Goal: Download file/media: Obtain a digital file from the website

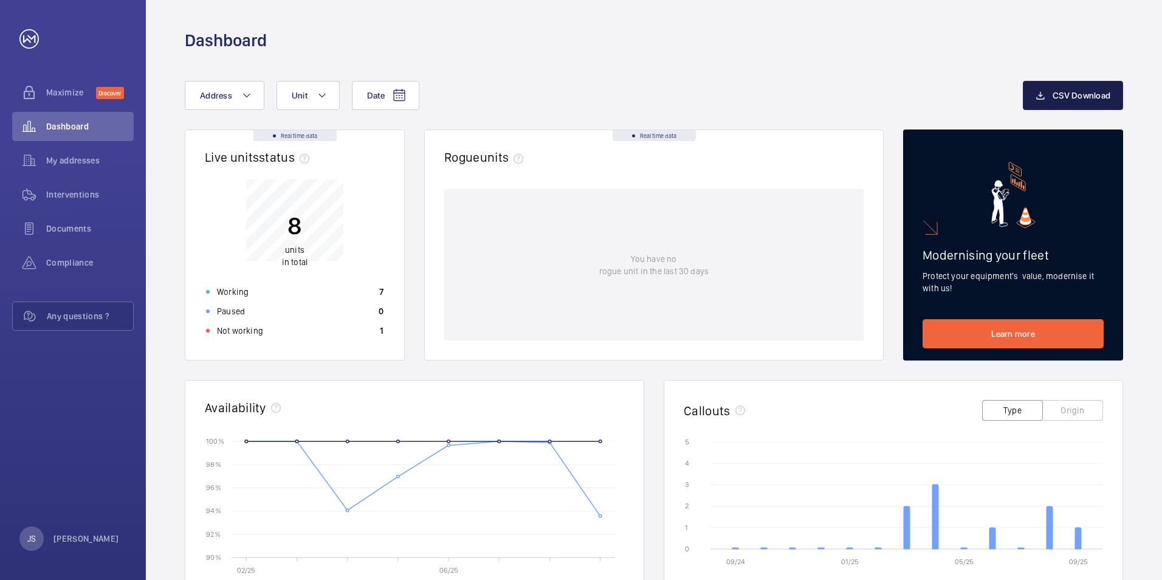
click at [773, 91] on span "CSV Download" at bounding box center [1082, 96] width 58 height 10
click at [72, 221] on div "Documents" at bounding box center [73, 228] width 122 height 29
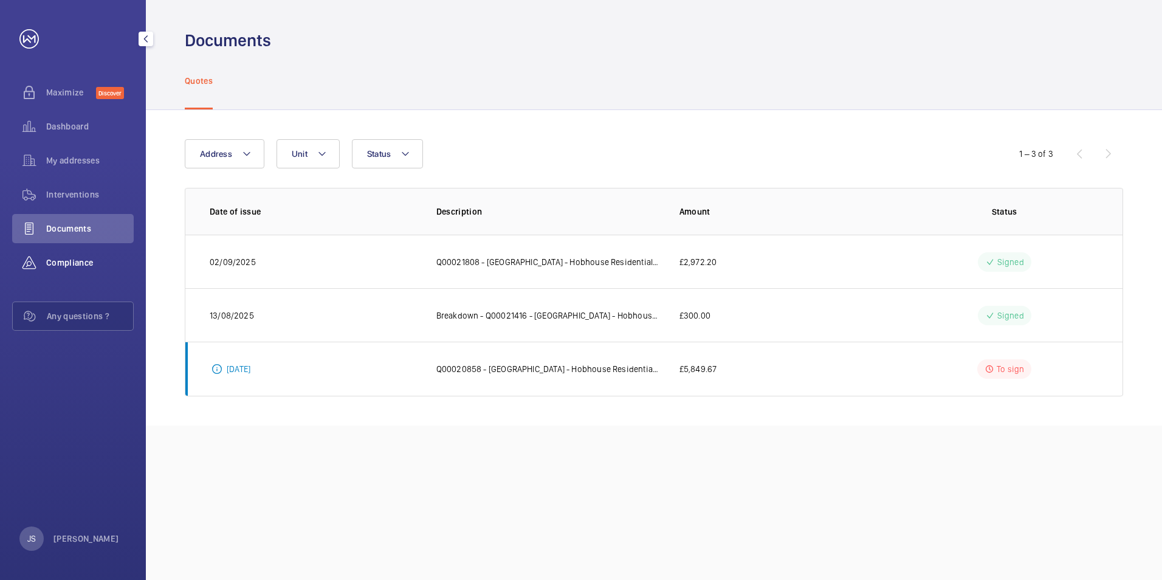
click at [67, 257] on span "Compliance" at bounding box center [90, 263] width 88 height 12
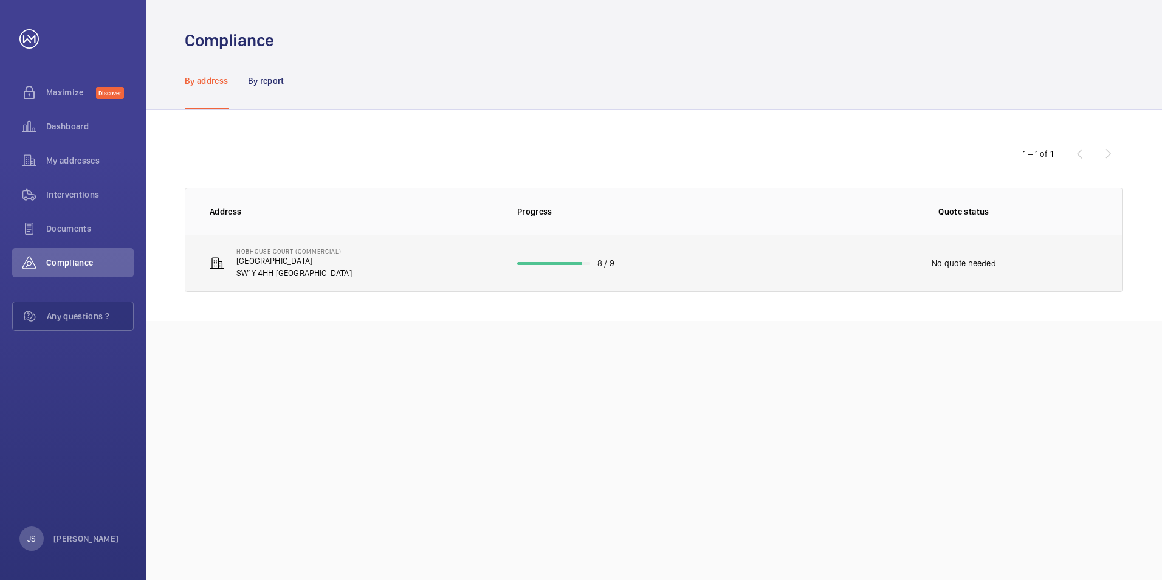
click at [274, 268] on p "SW1Y 4HH [GEOGRAPHIC_DATA]" at bounding box center [295, 273] width 116 height 12
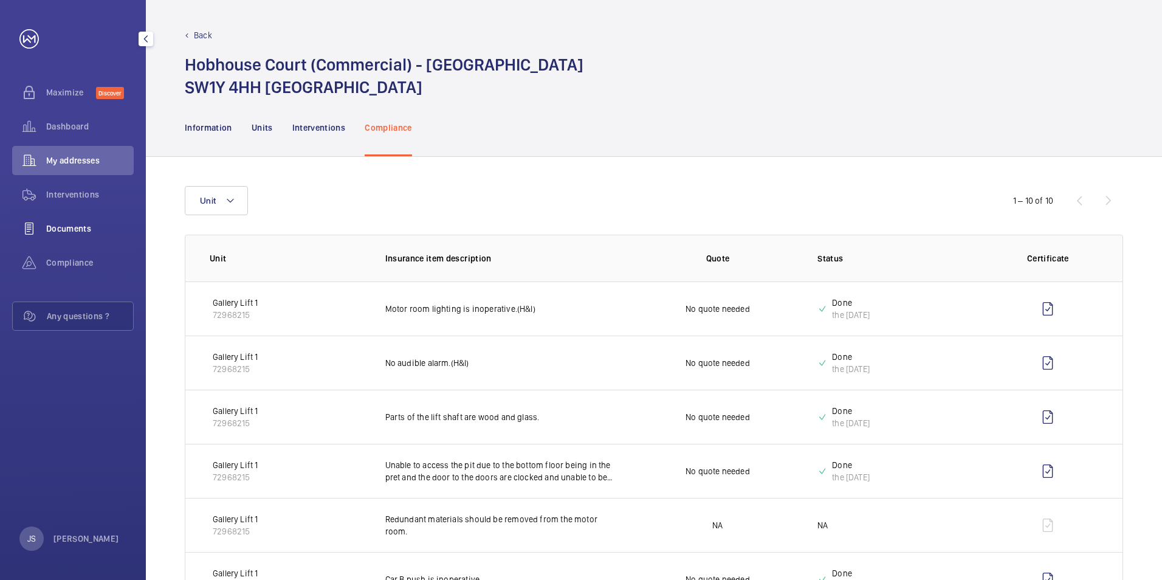
click at [74, 231] on span "Documents" at bounding box center [90, 229] width 88 height 12
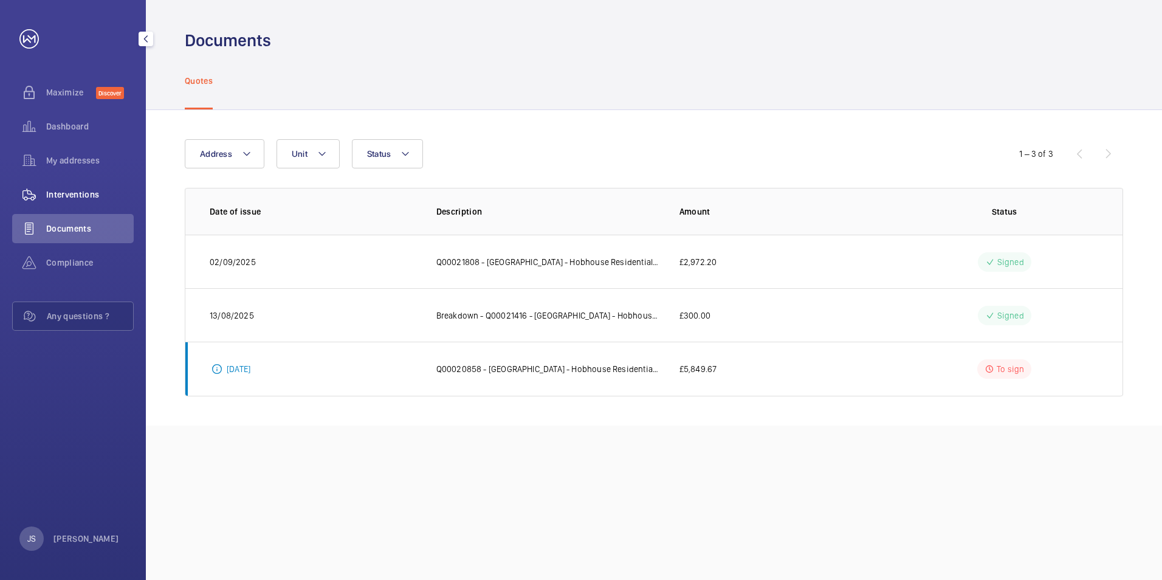
click at [86, 193] on span "Interventions" at bounding box center [90, 194] width 88 height 12
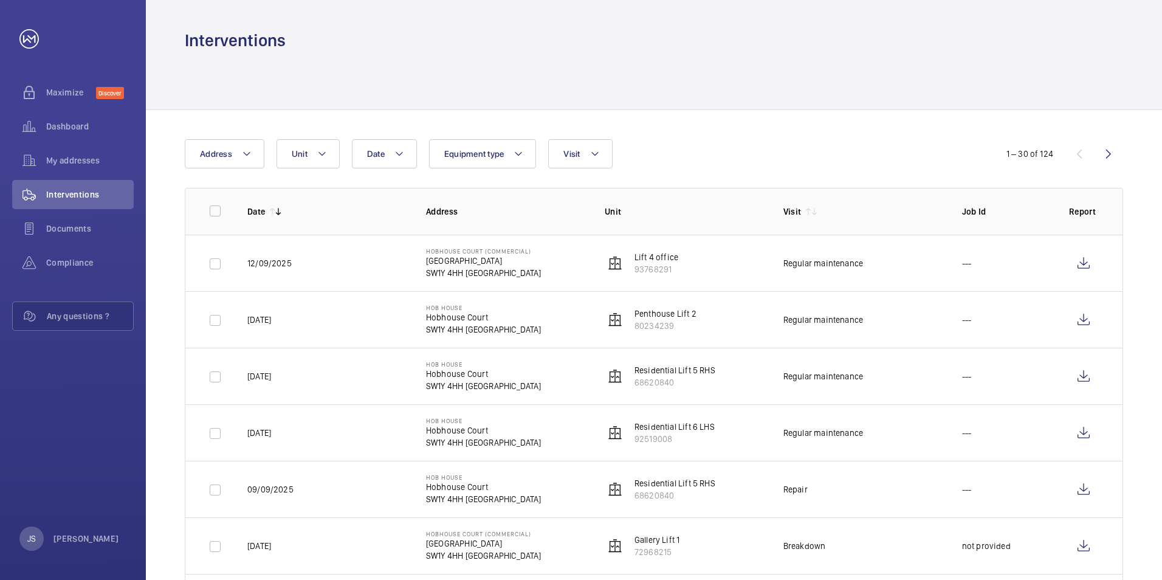
scroll to position [61, 0]
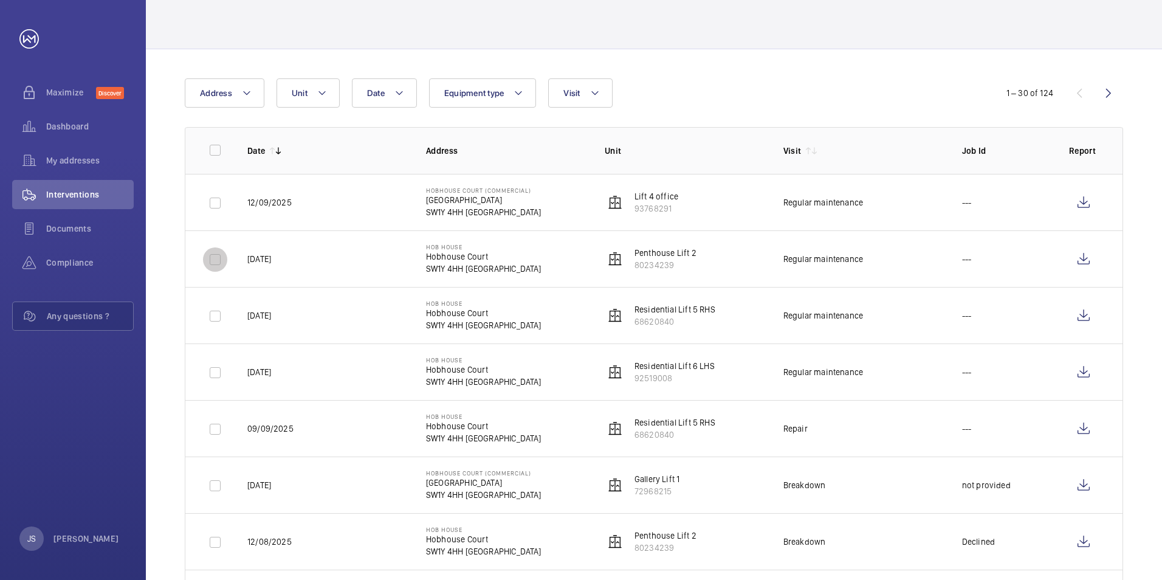
click at [209, 261] on input "checkbox" at bounding box center [215, 259] width 24 height 24
checkbox input "true"
click at [217, 317] on input "checkbox" at bounding box center [215, 316] width 24 height 24
checkbox input "true"
click at [214, 374] on input "checkbox" at bounding box center [215, 373] width 24 height 24
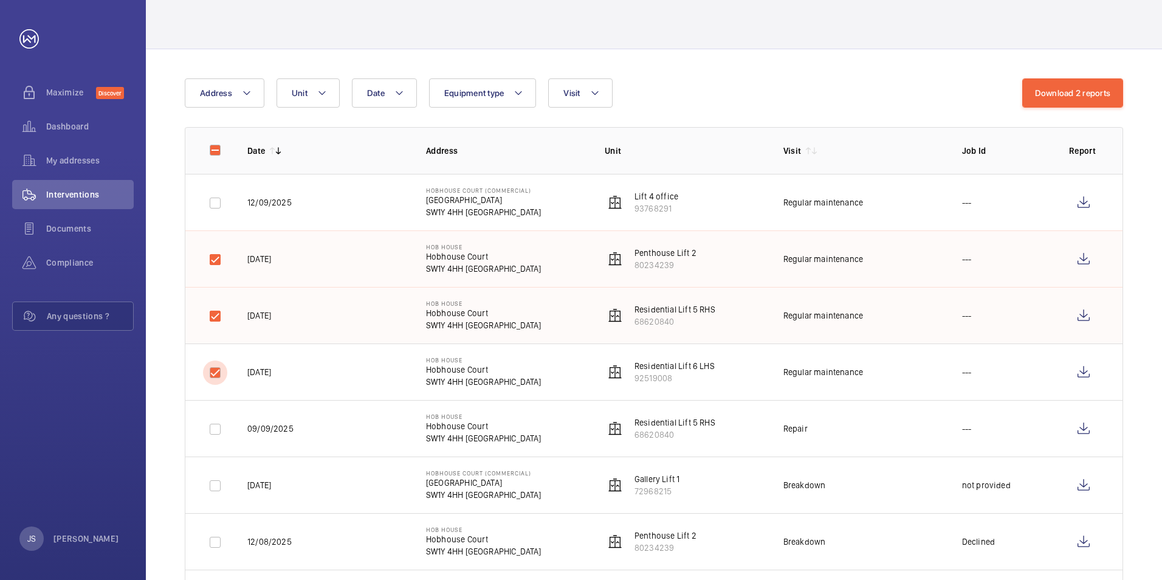
checkbox input "true"
click at [215, 409] on input "checkbox" at bounding box center [215, 429] width 24 height 24
checkbox input "true"
click at [773, 201] on wm-front-icon-button at bounding box center [1083, 202] width 29 height 29
click at [773, 260] on wm-front-icon-button at bounding box center [1083, 258] width 29 height 29
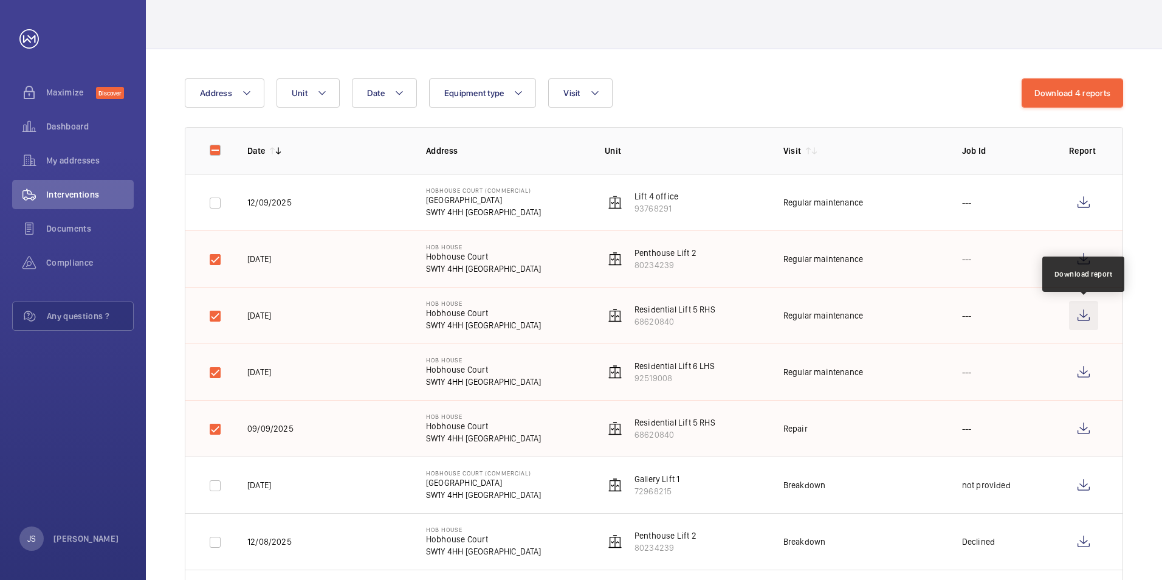
click at [773, 314] on wm-front-icon-button at bounding box center [1083, 315] width 29 height 29
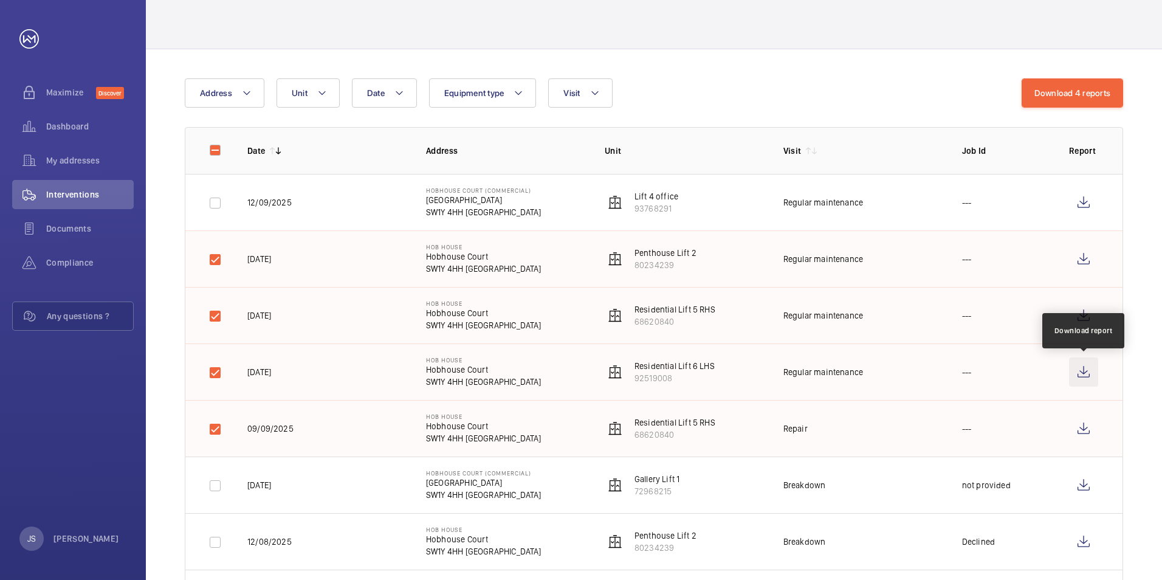
click at [773, 372] on wm-front-icon-button at bounding box center [1083, 371] width 29 height 29
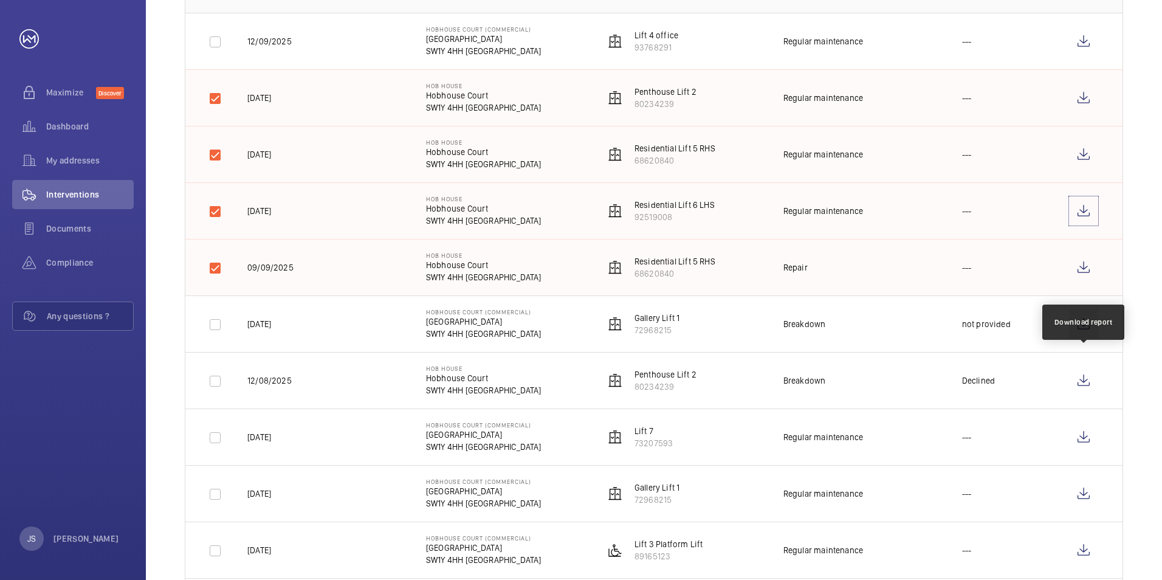
scroll to position [243, 0]
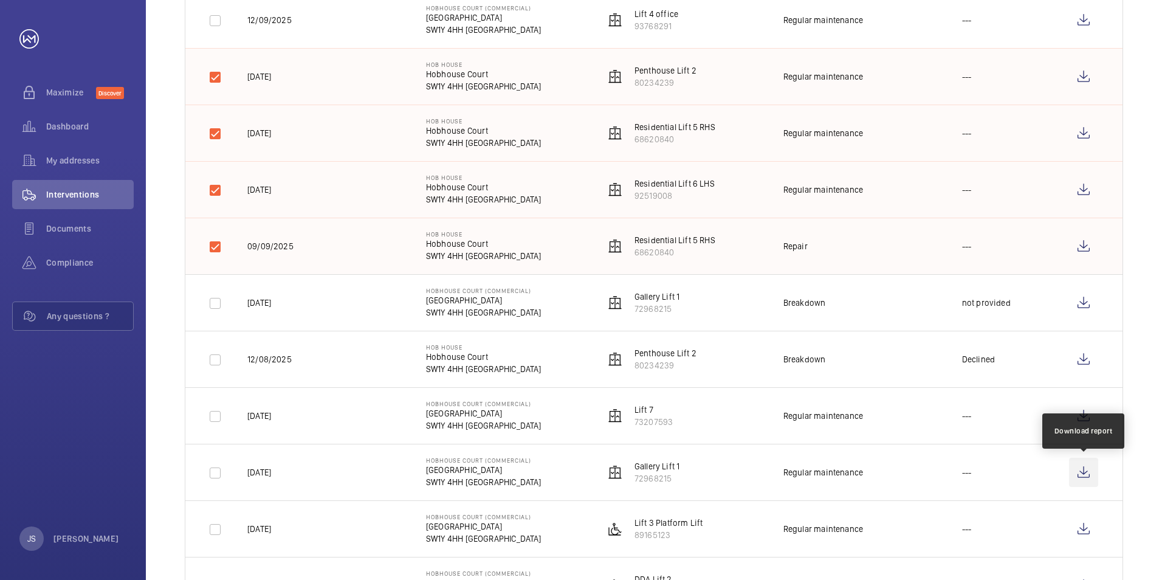
click at [773, 409] on wm-front-icon-button at bounding box center [1083, 472] width 29 height 29
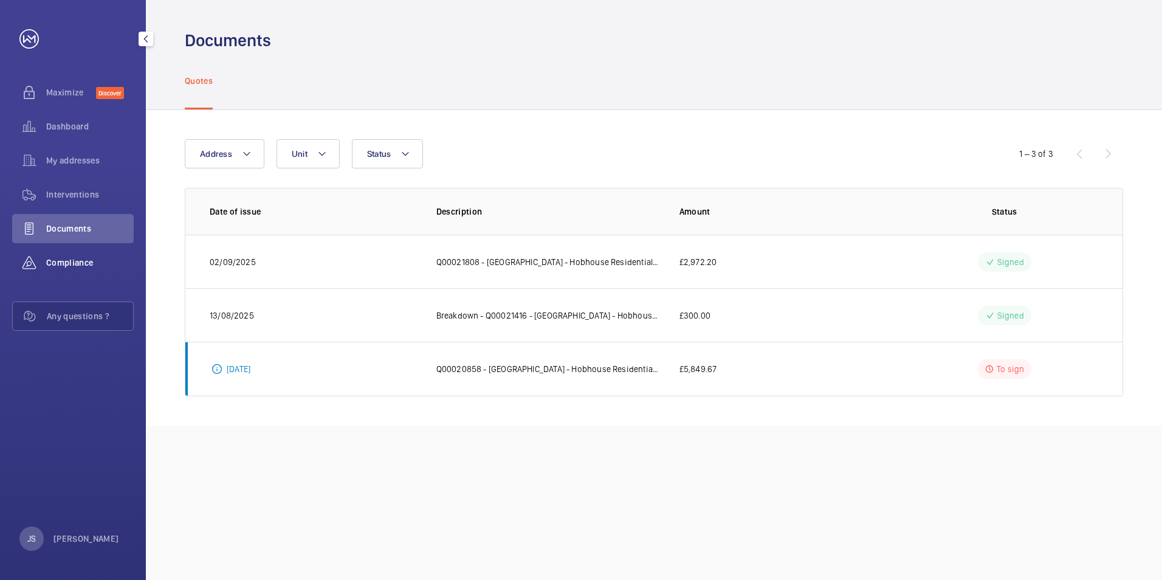
click at [70, 259] on span "Compliance" at bounding box center [90, 263] width 88 height 12
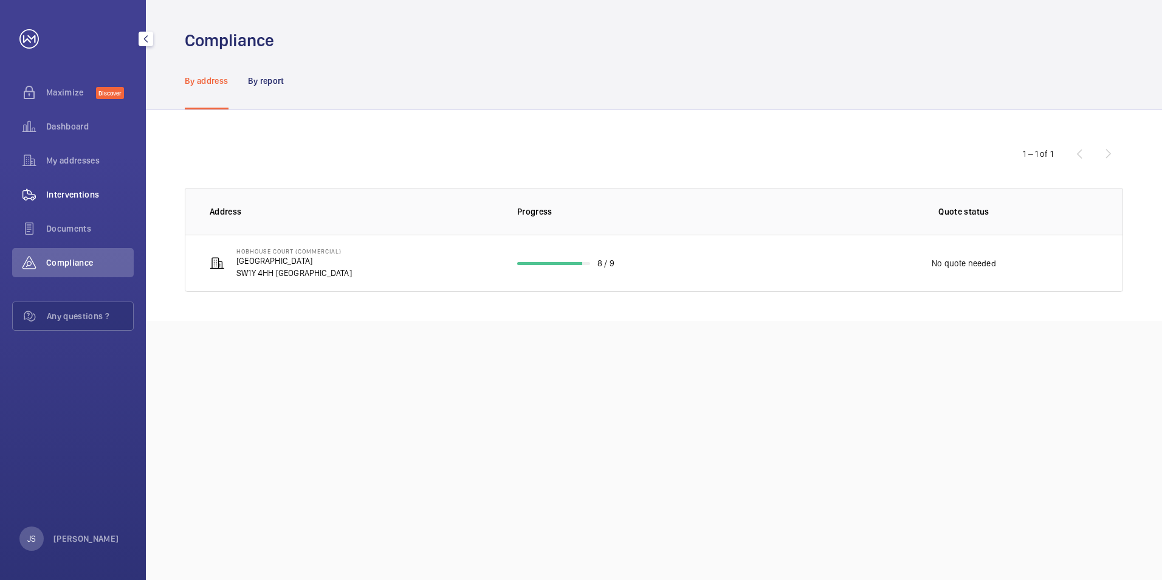
click at [85, 189] on span "Interventions" at bounding box center [90, 194] width 88 height 12
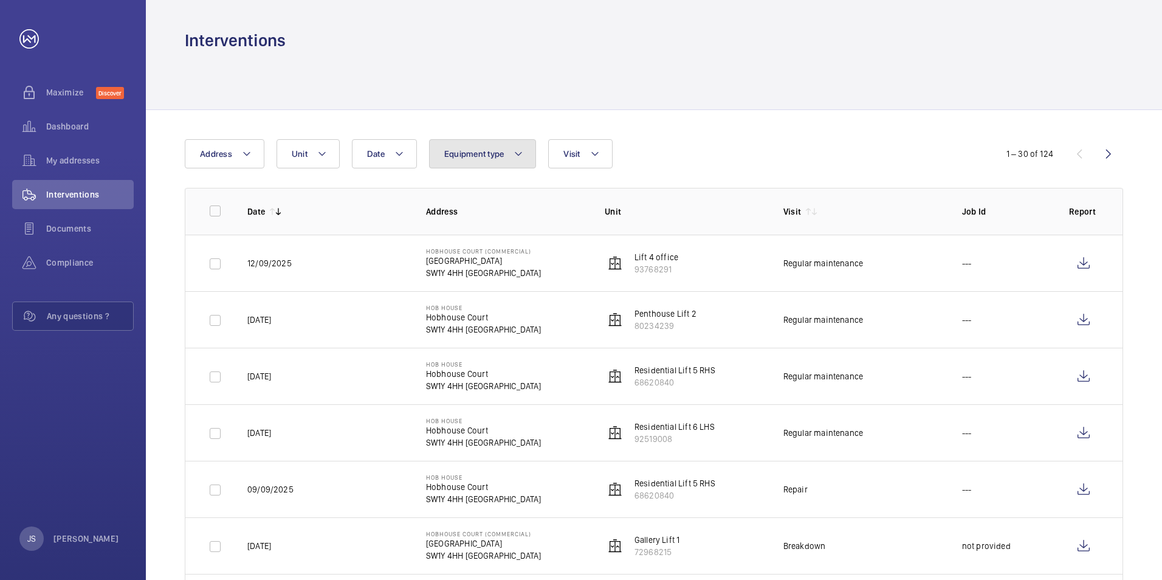
click at [517, 154] on mat-icon at bounding box center [519, 154] width 10 height 15
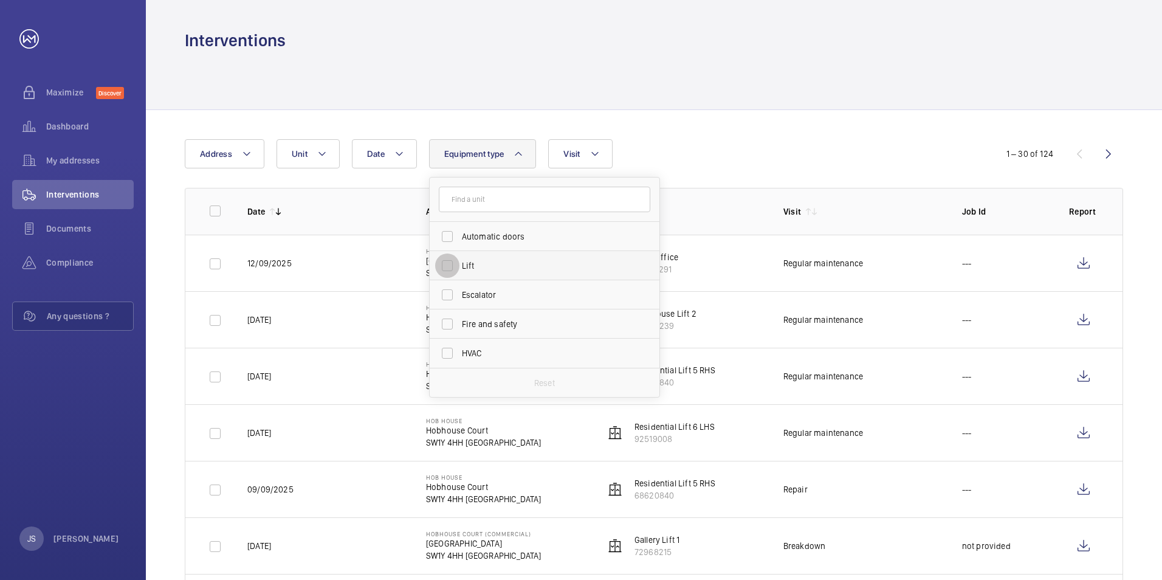
click at [447, 265] on input "Lift" at bounding box center [447, 266] width 24 height 24
click at [444, 263] on input "Lift" at bounding box center [447, 266] width 24 height 24
checkbox input "false"
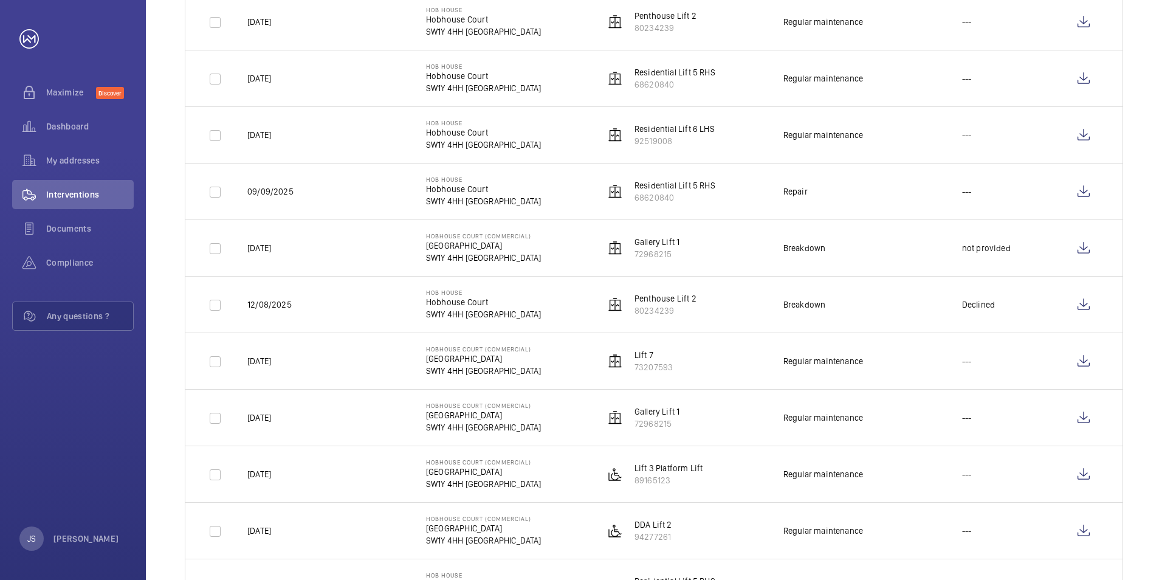
scroll to position [304, 0]
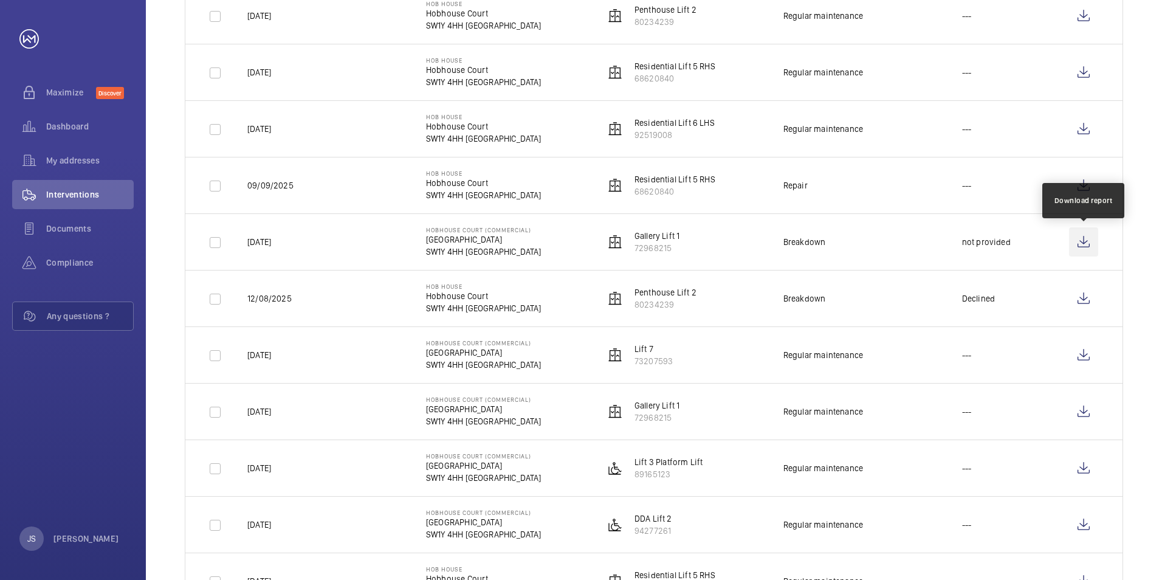
click at [773, 241] on wm-front-icon-button at bounding box center [1083, 241] width 29 height 29
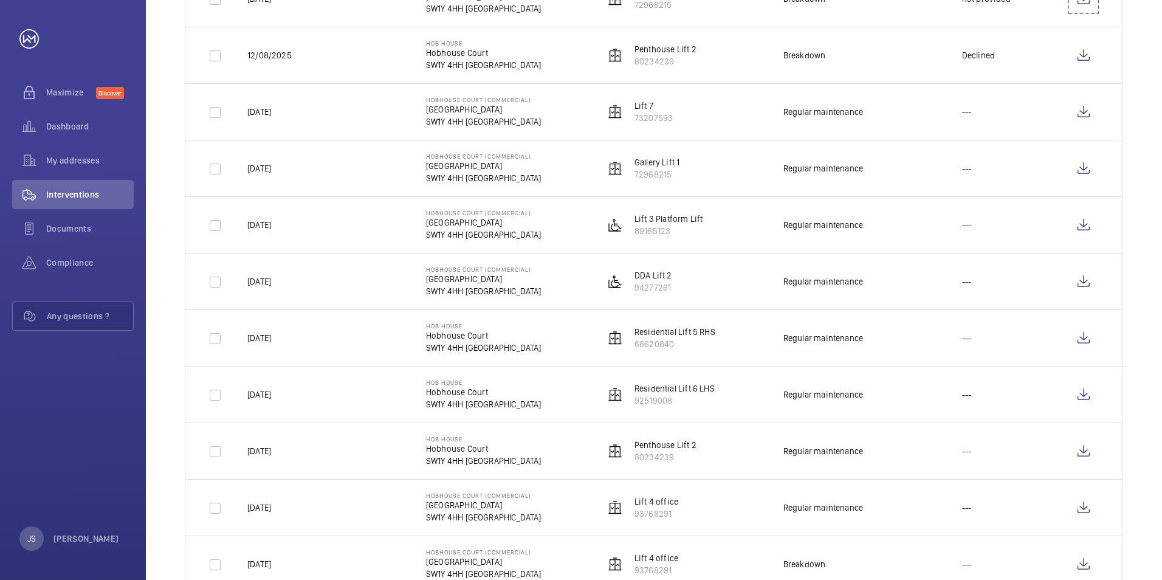
scroll to position [486, 0]
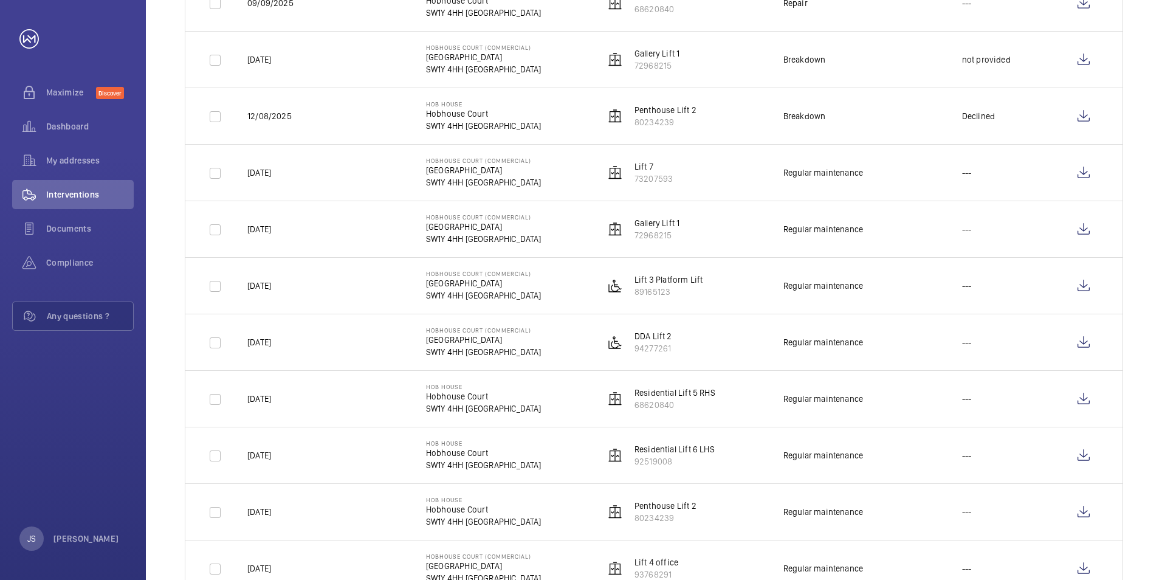
click at [648, 336] on p "DDA Lift 2" at bounding box center [654, 336] width 38 height 12
click at [773, 343] on wm-front-icon-button at bounding box center [1083, 342] width 29 height 29
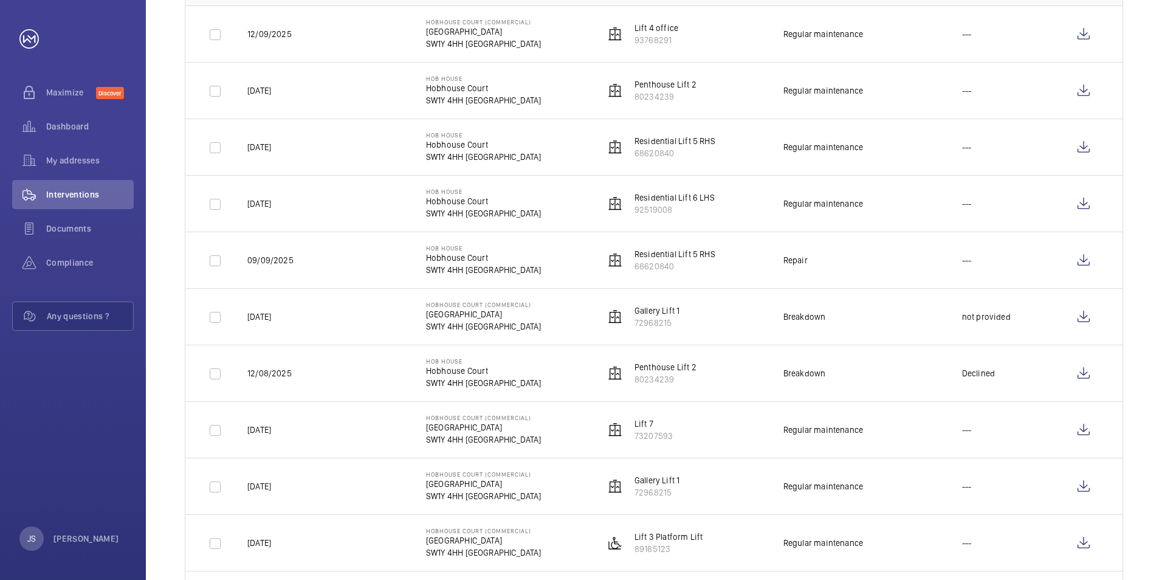
scroll to position [0, 0]
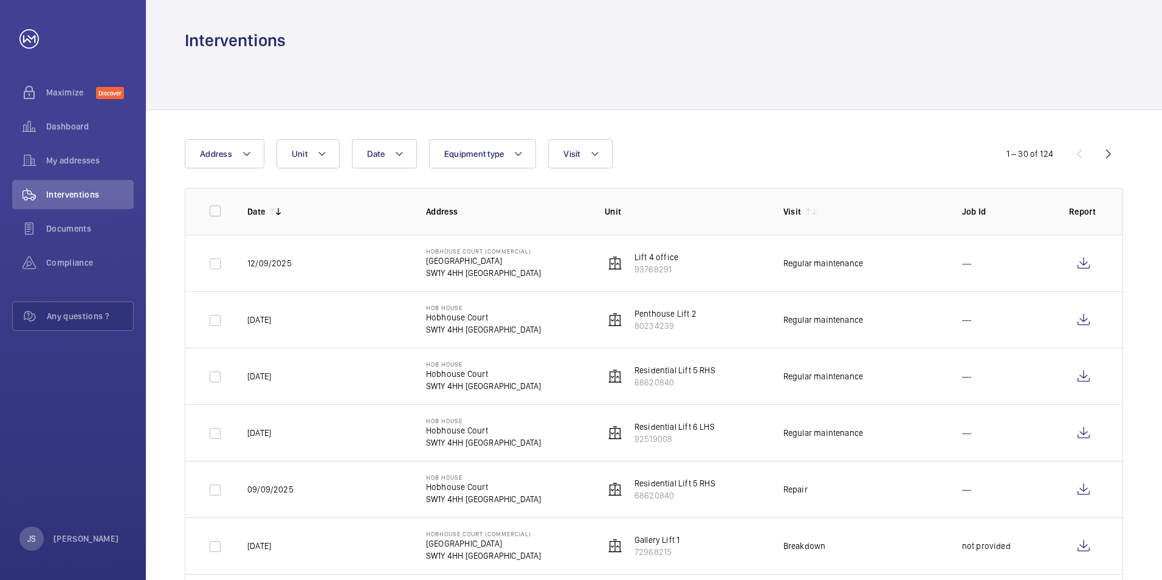
click at [657, 258] on p "Lift 4 office" at bounding box center [657, 257] width 44 height 12
click at [773, 263] on wm-front-icon-button at bounding box center [1083, 263] width 29 height 29
click at [773, 261] on wm-front-icon-button at bounding box center [1083, 263] width 29 height 29
click at [395, 153] on mat-icon at bounding box center [400, 154] width 10 height 15
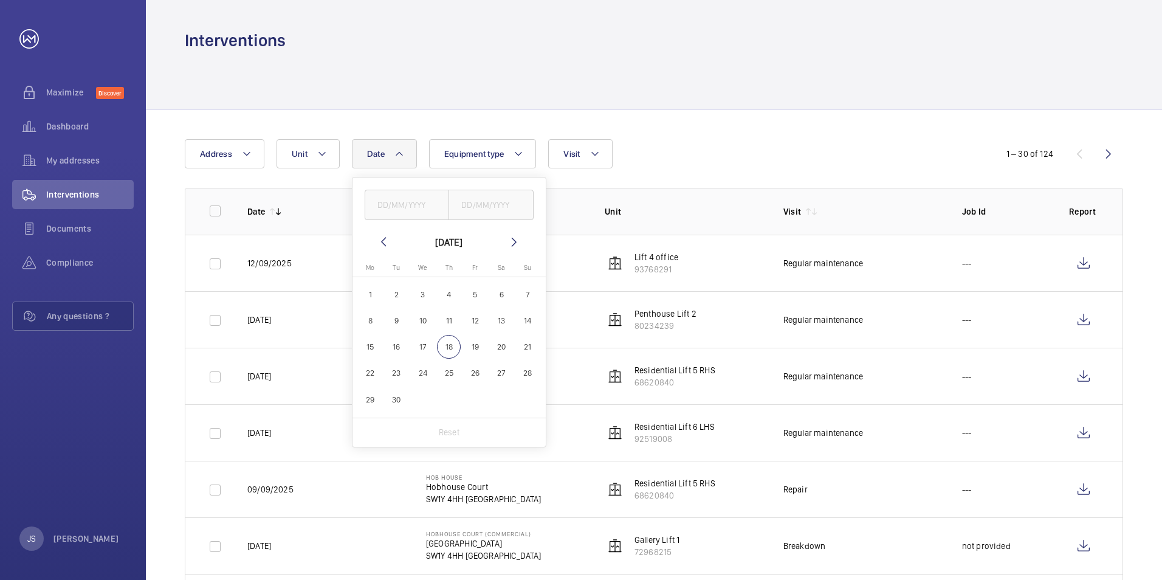
click at [447, 323] on span "11" at bounding box center [449, 321] width 24 height 24
type input "[DATE]"
click at [769, 139] on div "Date [DATE] [DATE] [DATE] Mo [DATE] Tu [DATE] We [DATE] Th [DATE] Fr [DATE] Sa …" at bounding box center [581, 153] width 793 height 29
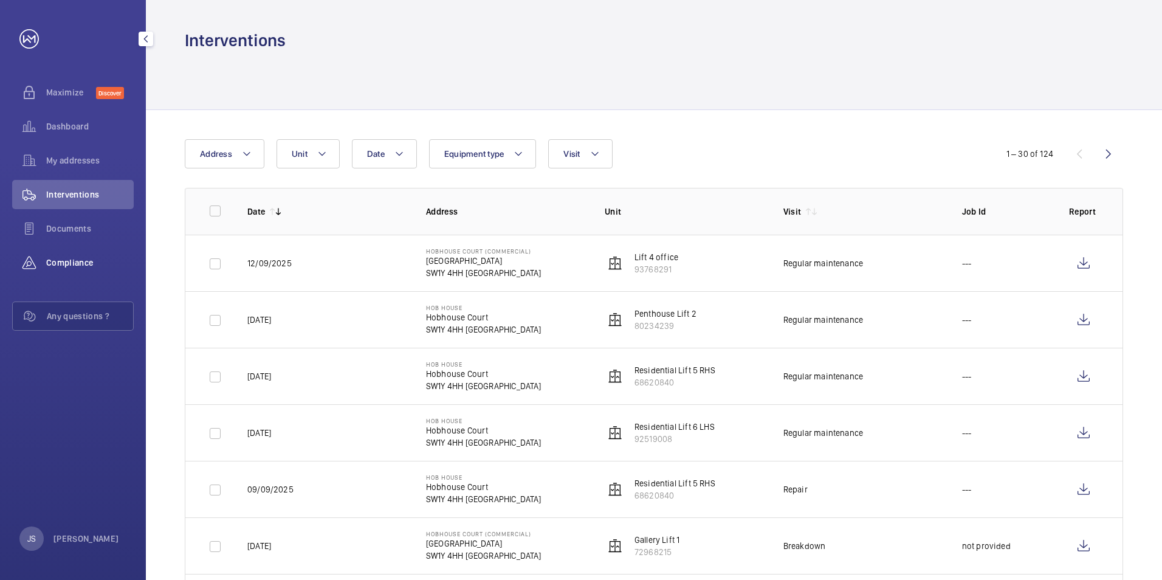
click at [75, 263] on span "Compliance" at bounding box center [90, 263] width 88 height 12
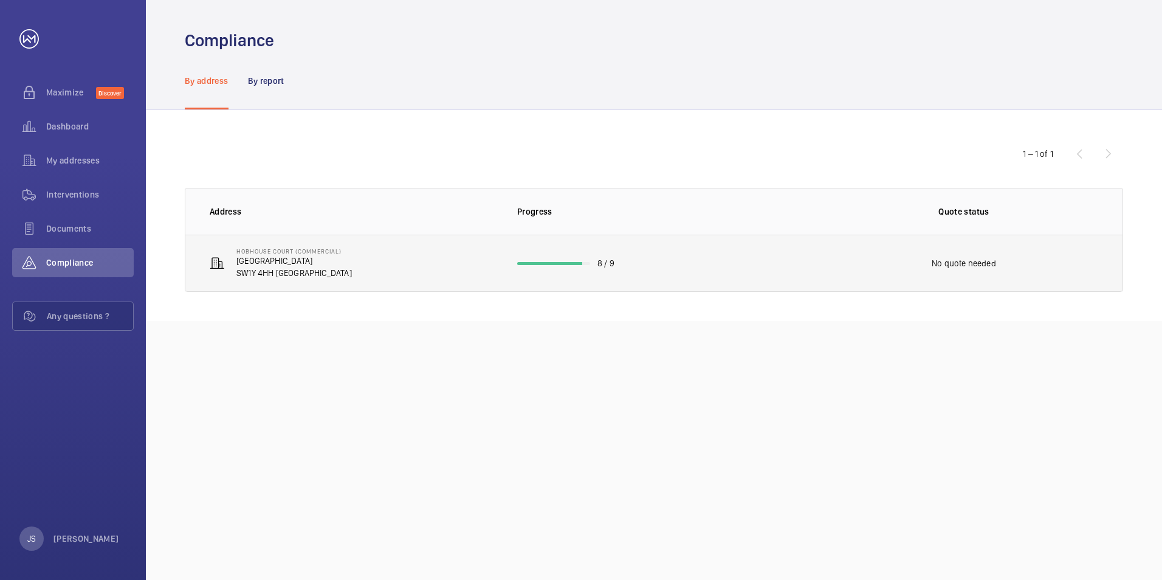
click at [276, 260] on p "[GEOGRAPHIC_DATA]" at bounding box center [295, 261] width 116 height 12
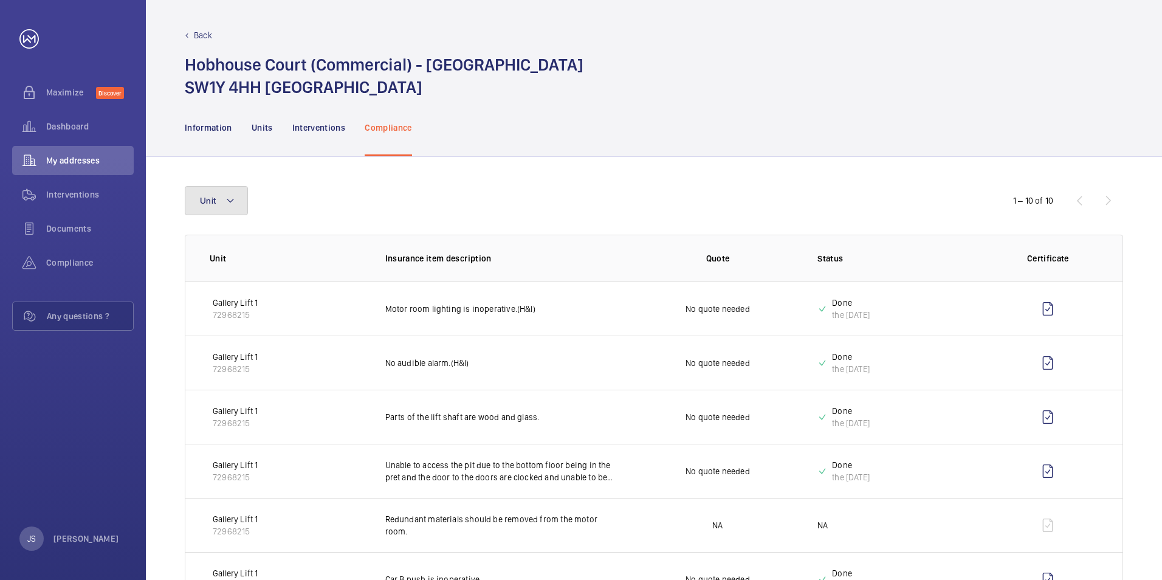
click at [238, 196] on button "Unit" at bounding box center [216, 200] width 63 height 29
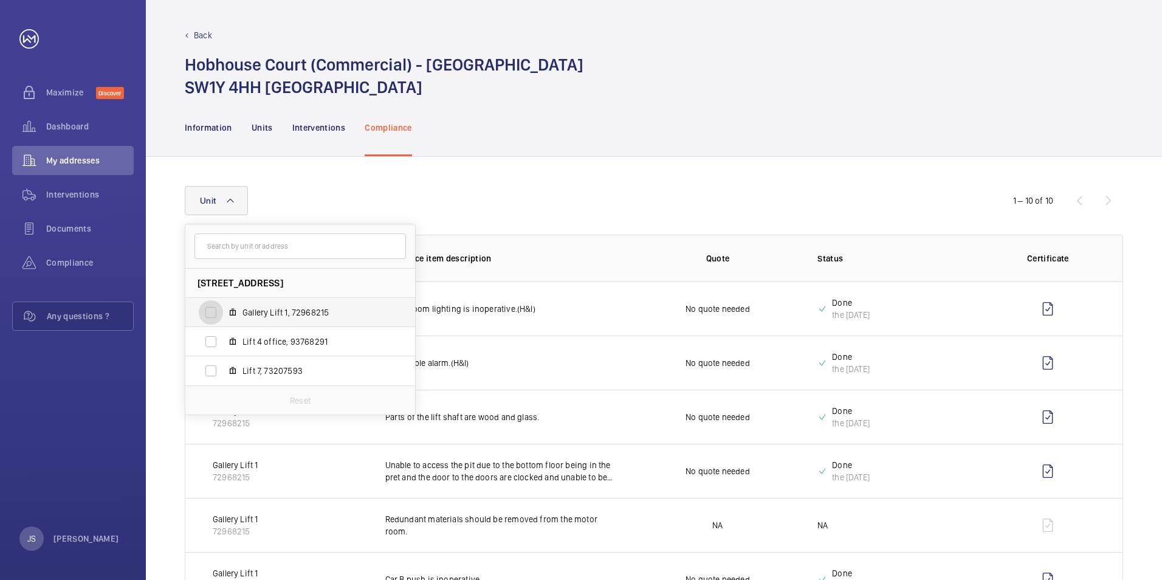
click at [209, 312] on input "Gallery Lift 1, 72968215" at bounding box center [211, 312] width 24 height 24
checkbox input "true"
click at [750, 163] on div "[STREET_ADDRESS] Gallery Lift 1, 72968215 Lift 4 office, 93768291 Lift 7, 73207…" at bounding box center [654, 450] width 1017 height 587
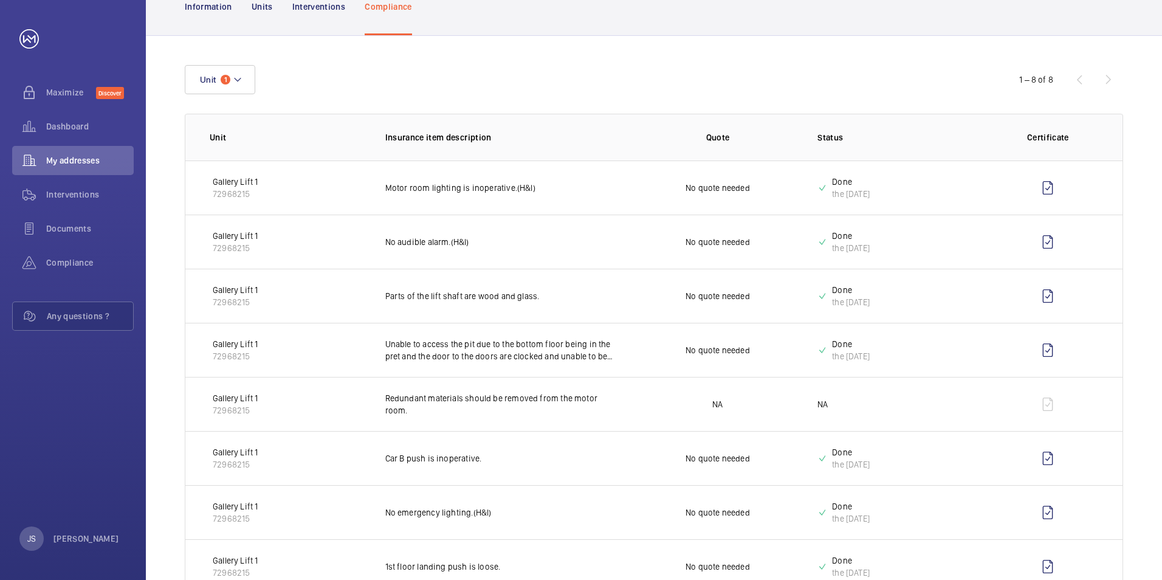
scroll to position [122, 0]
click at [69, 130] on span "Dashboard" at bounding box center [90, 126] width 88 height 12
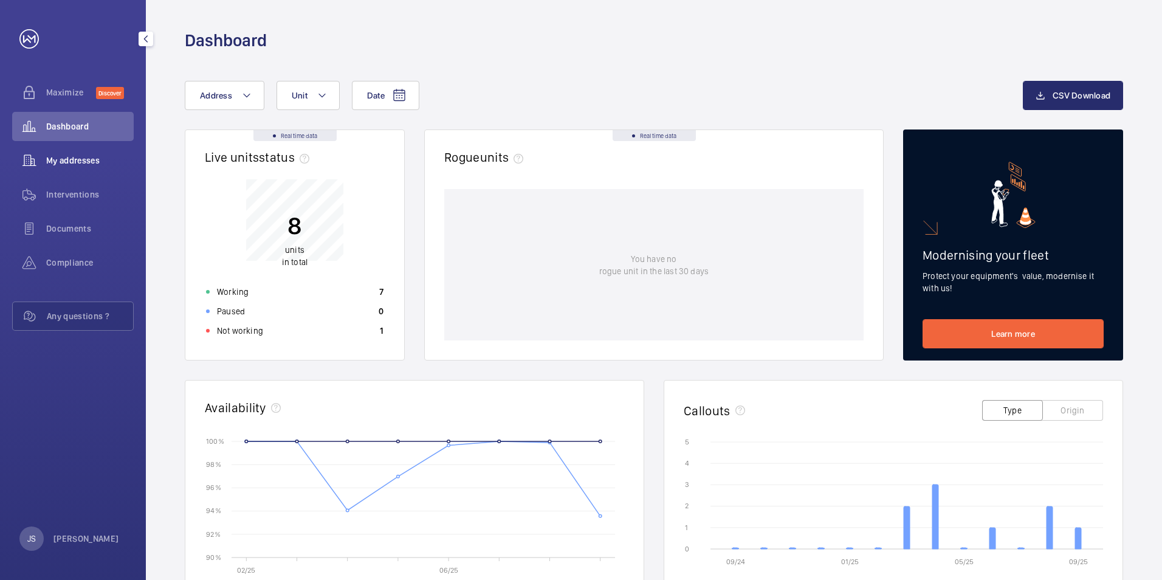
click at [85, 157] on span "My addresses" at bounding box center [90, 160] width 88 height 12
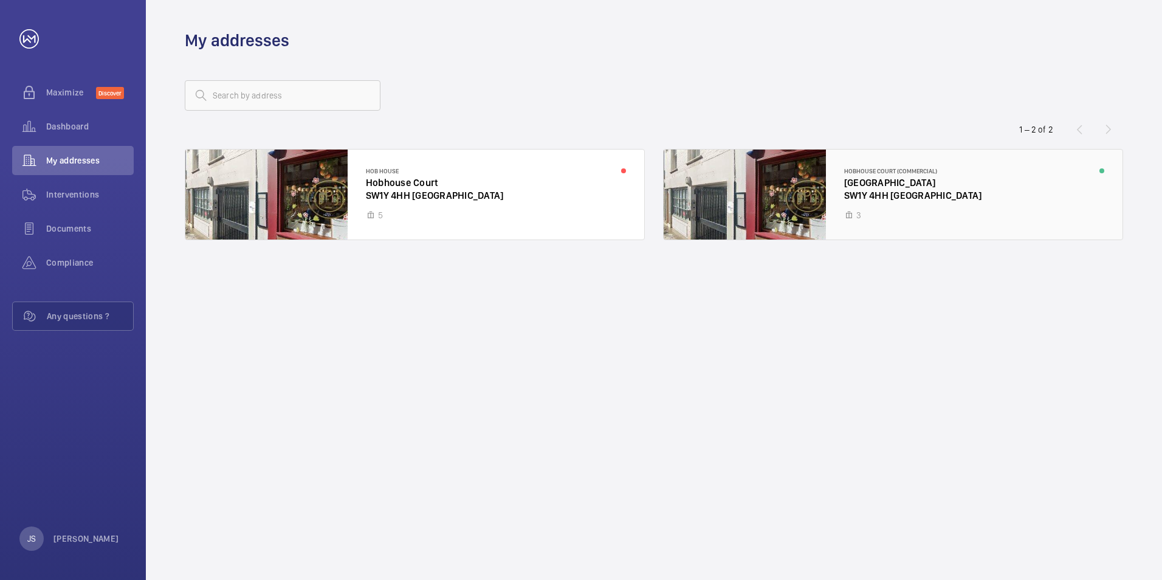
click at [773, 188] on div at bounding box center [893, 195] width 459 height 90
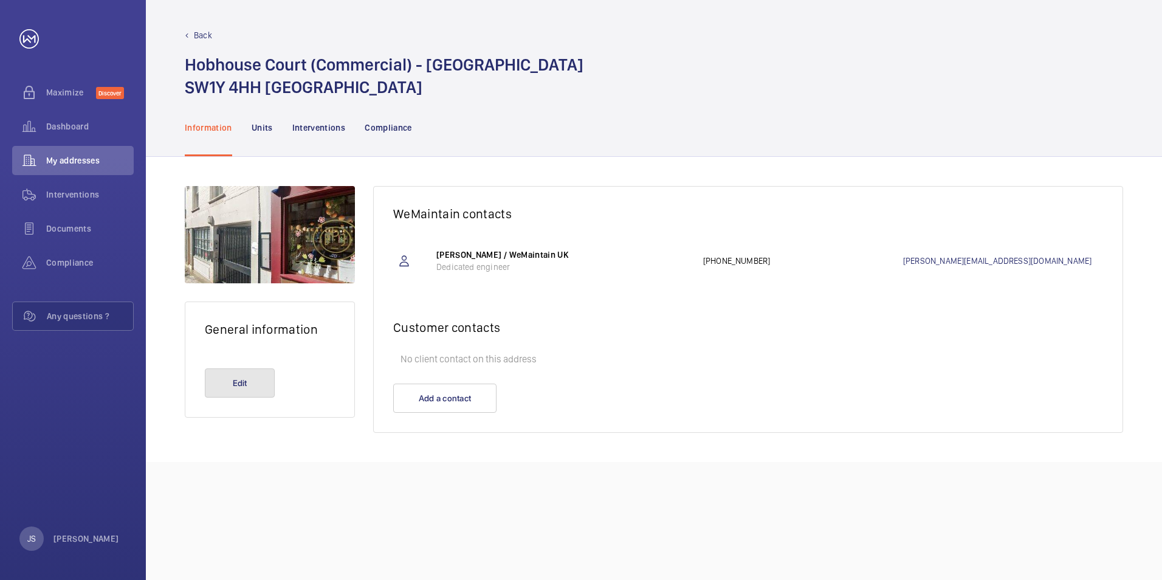
click at [237, 378] on button "Edit" at bounding box center [240, 382] width 70 height 29
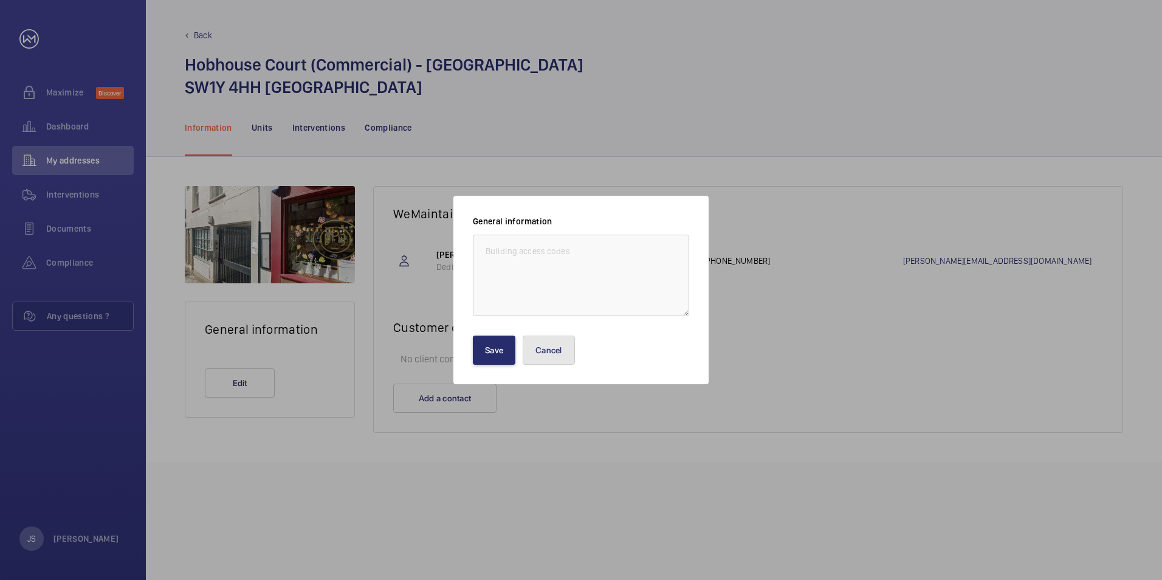
click at [561, 350] on button "Cancel" at bounding box center [549, 350] width 52 height 29
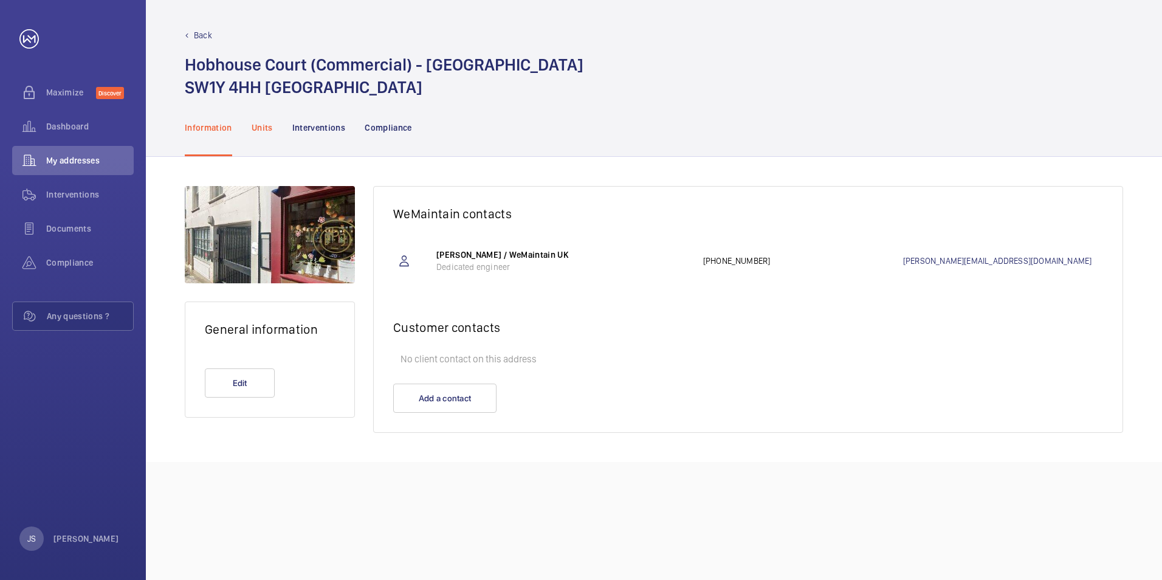
click at [263, 128] on p "Units" at bounding box center [262, 128] width 21 height 12
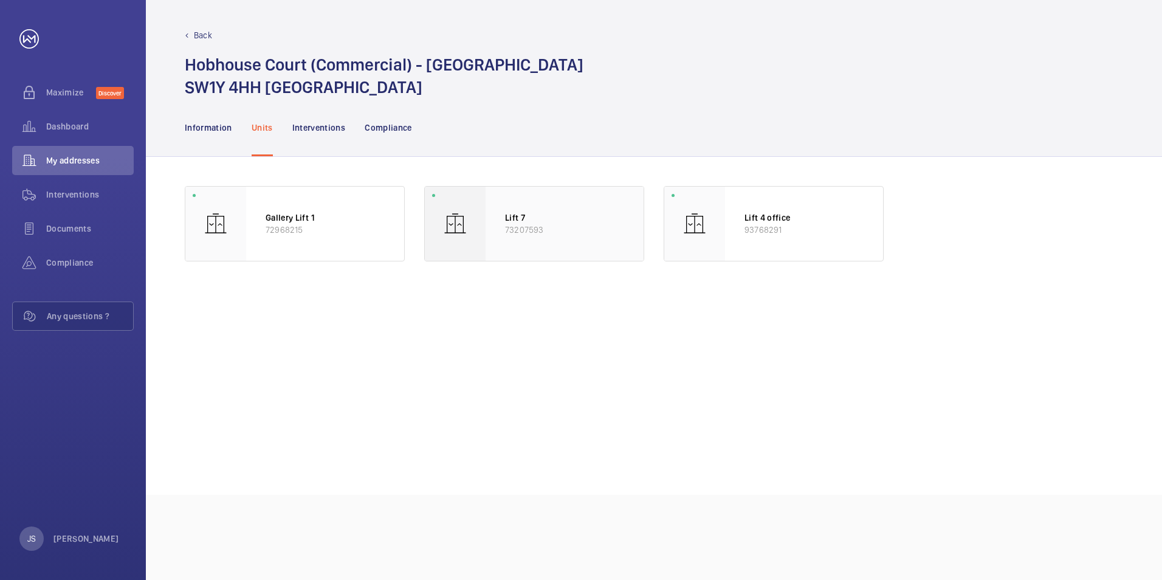
click at [522, 223] on p "Lift 7" at bounding box center [564, 218] width 119 height 12
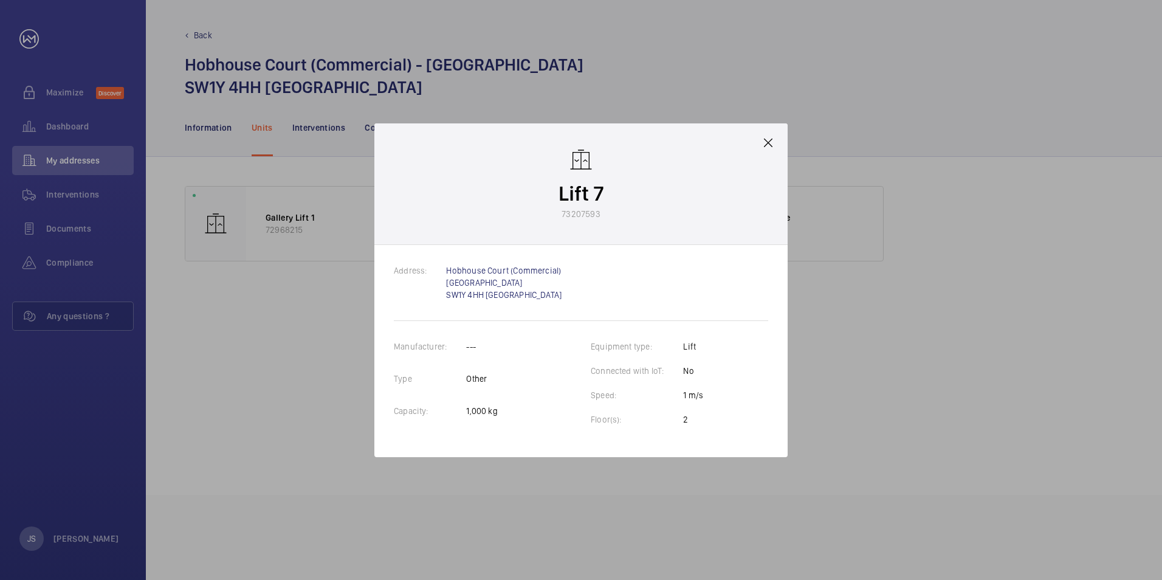
click at [772, 139] on mat-icon at bounding box center [768, 143] width 15 height 15
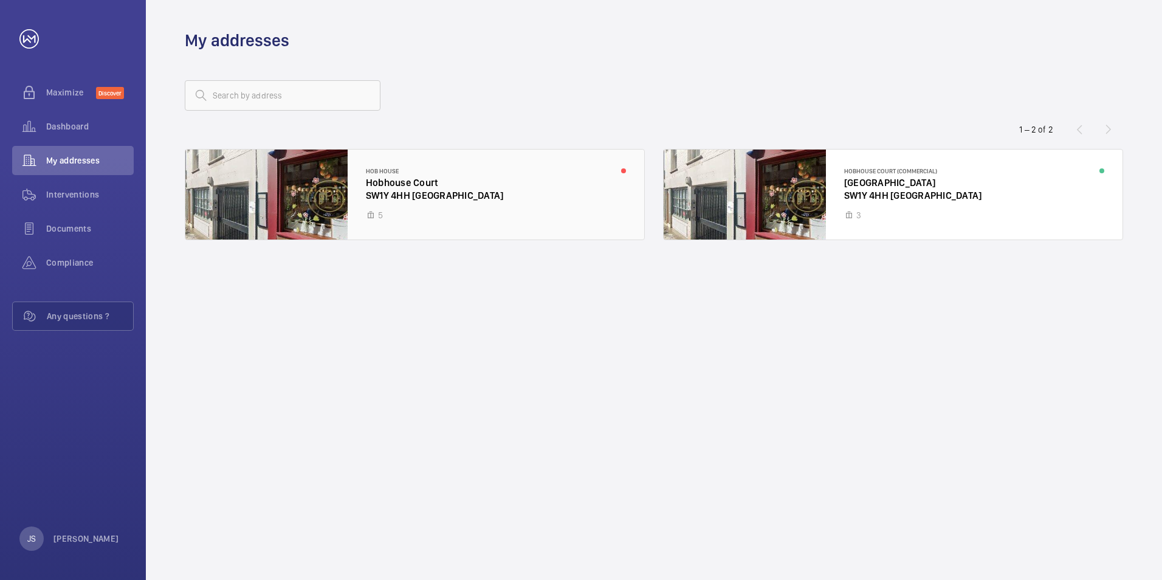
click at [420, 186] on div at bounding box center [414, 195] width 459 height 90
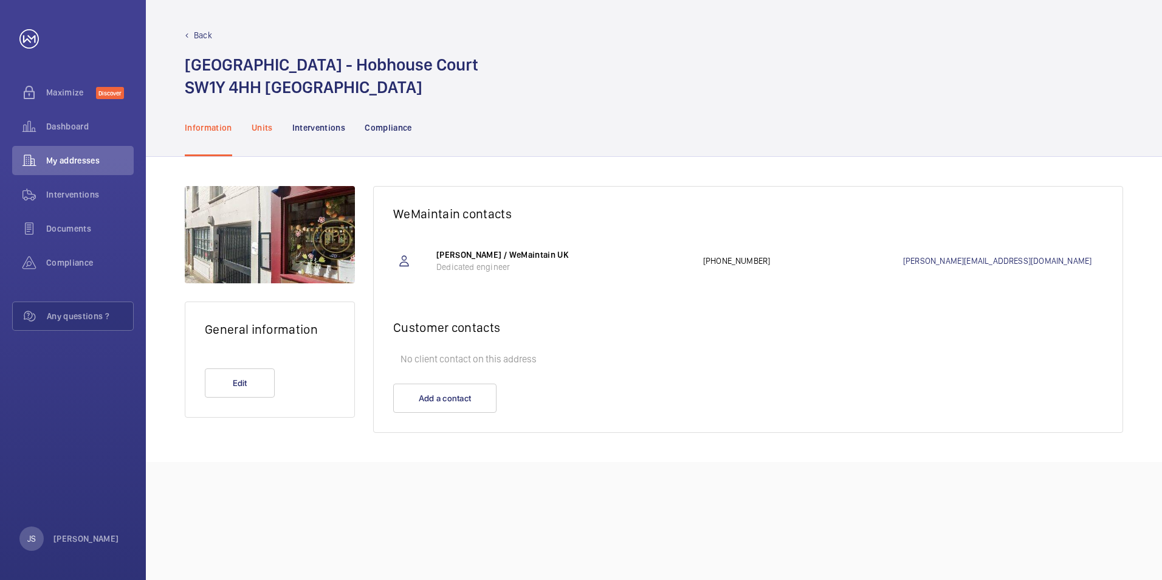
click at [269, 125] on p "Units" at bounding box center [262, 128] width 21 height 12
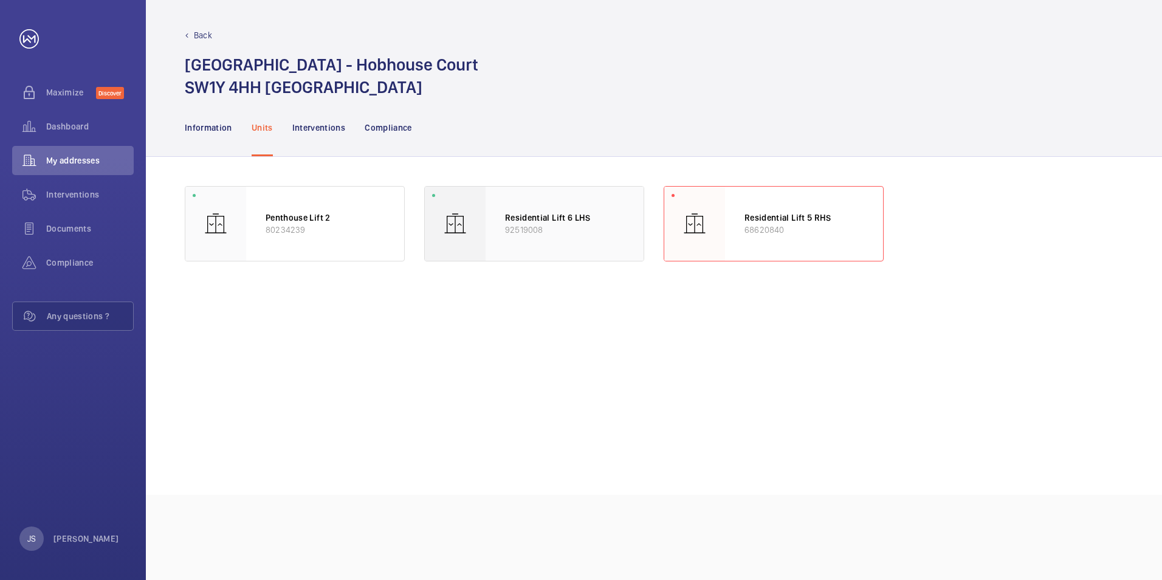
click at [550, 222] on p "Residential Lift 6 LHS" at bounding box center [564, 218] width 119 height 12
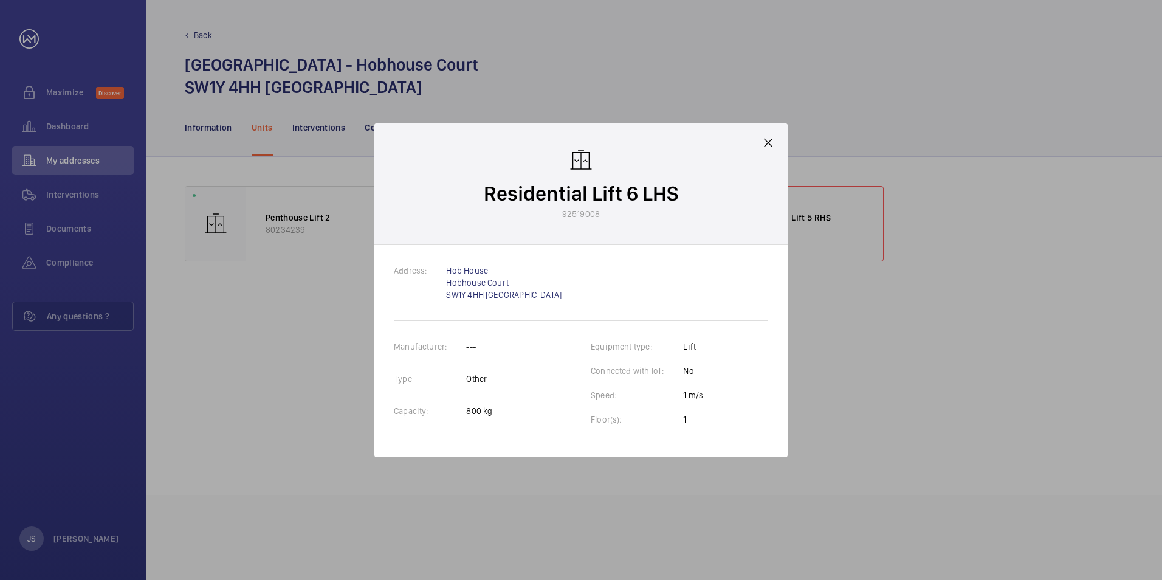
click at [767, 141] on mat-icon at bounding box center [768, 143] width 15 height 15
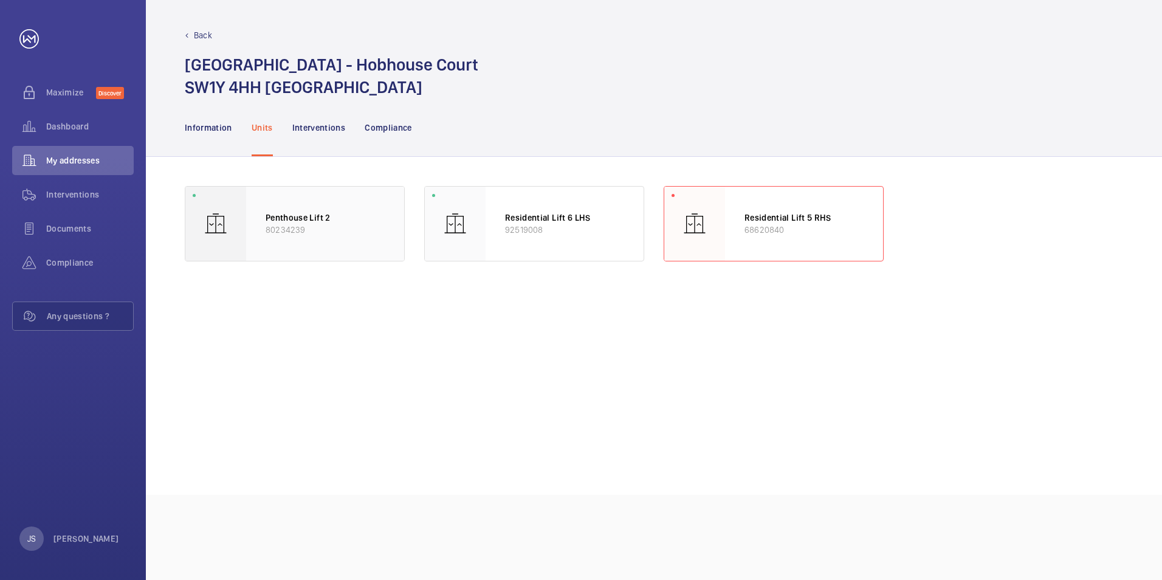
click at [245, 237] on div at bounding box center [215, 224] width 61 height 74
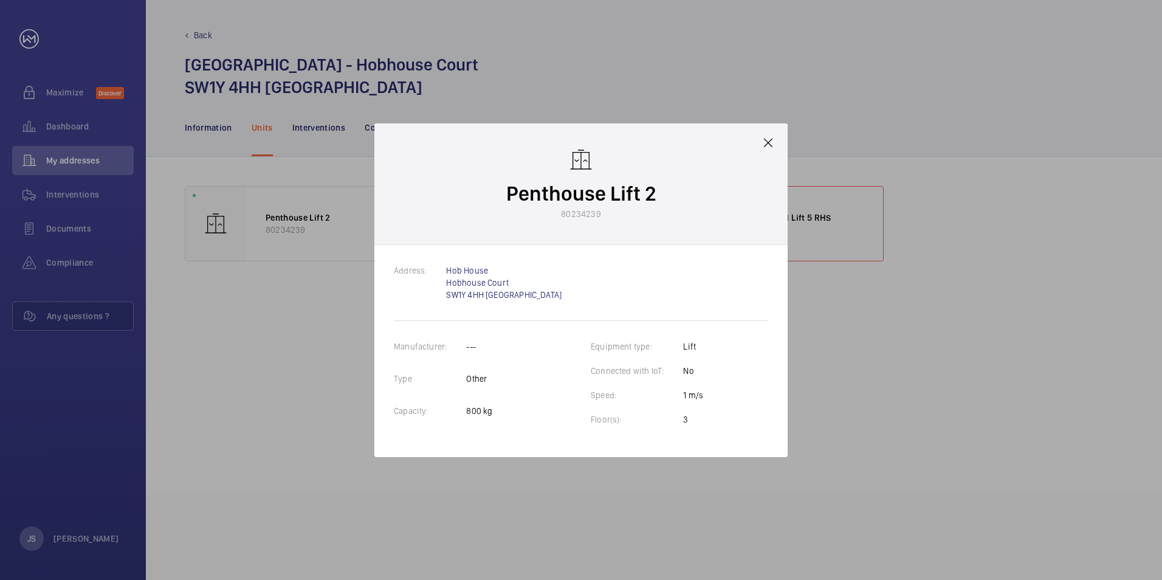
click at [769, 141] on mat-icon at bounding box center [768, 143] width 15 height 15
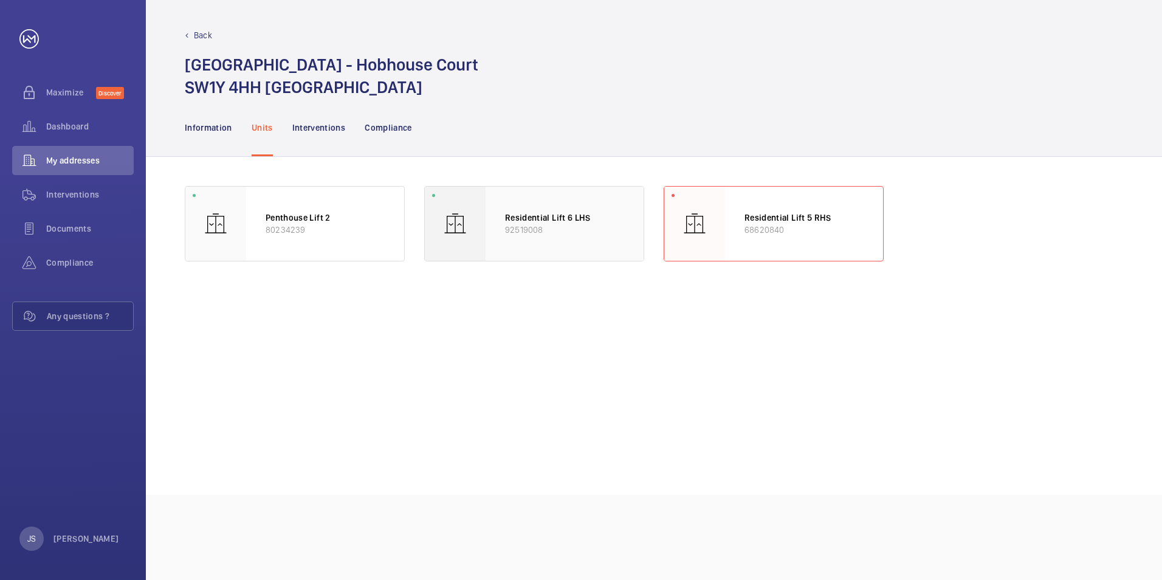
click at [520, 221] on p "Residential Lift 6 LHS" at bounding box center [564, 218] width 119 height 12
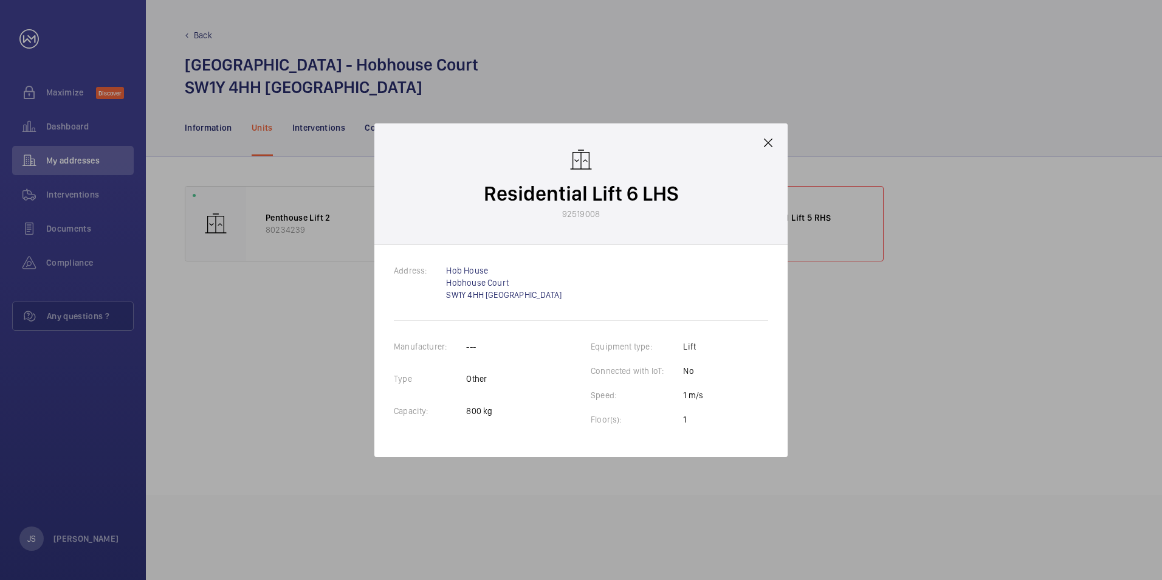
click at [767, 143] on mat-icon at bounding box center [768, 143] width 15 height 15
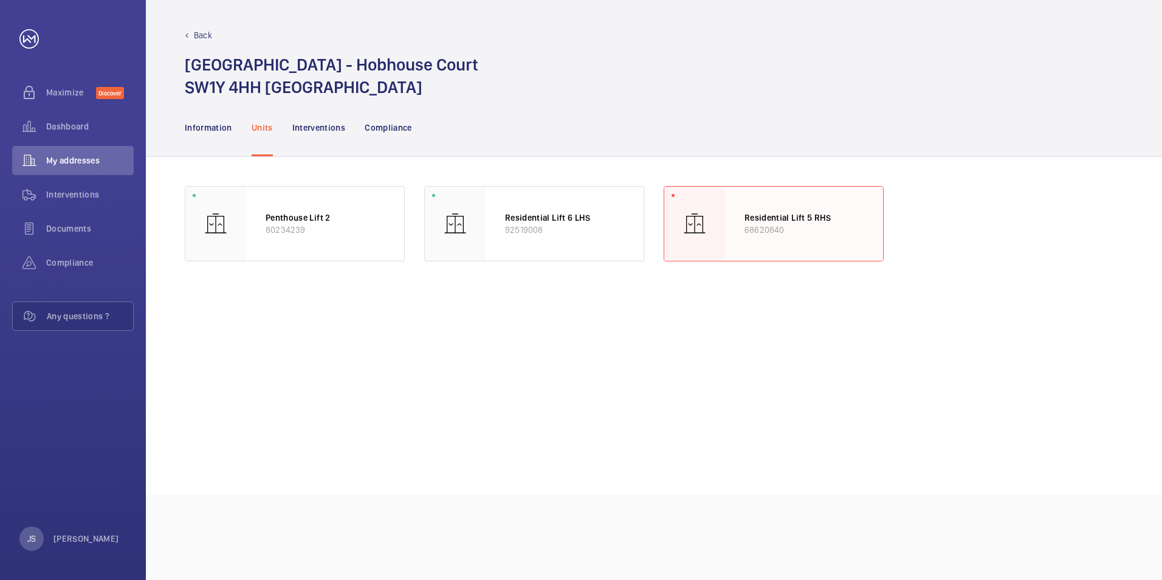
click at [773, 224] on p "68620840" at bounding box center [804, 230] width 119 height 12
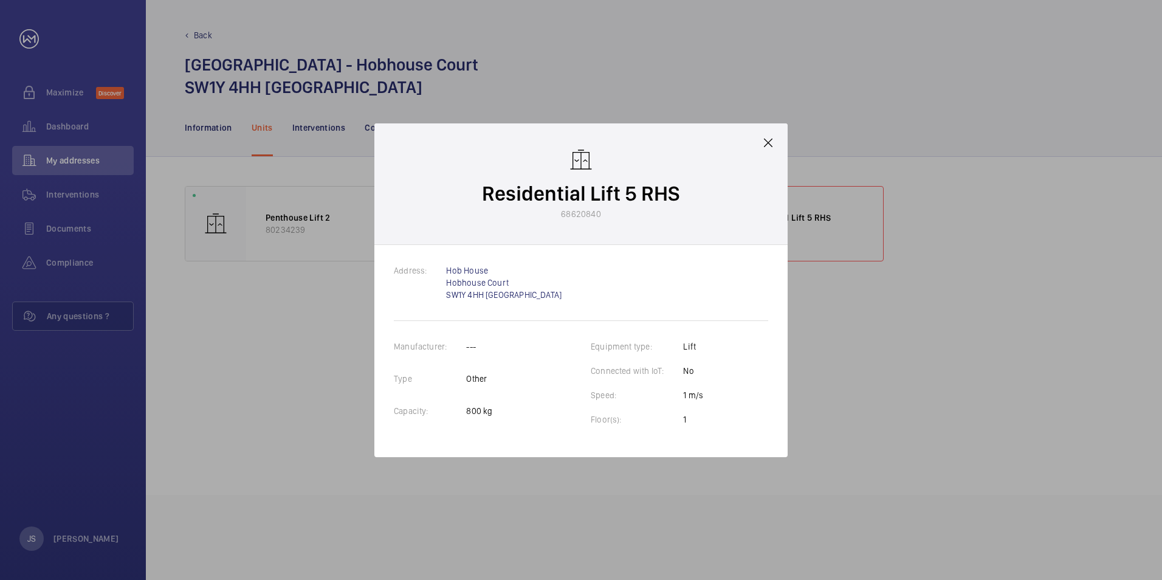
click at [762, 143] on mat-icon at bounding box center [768, 143] width 15 height 15
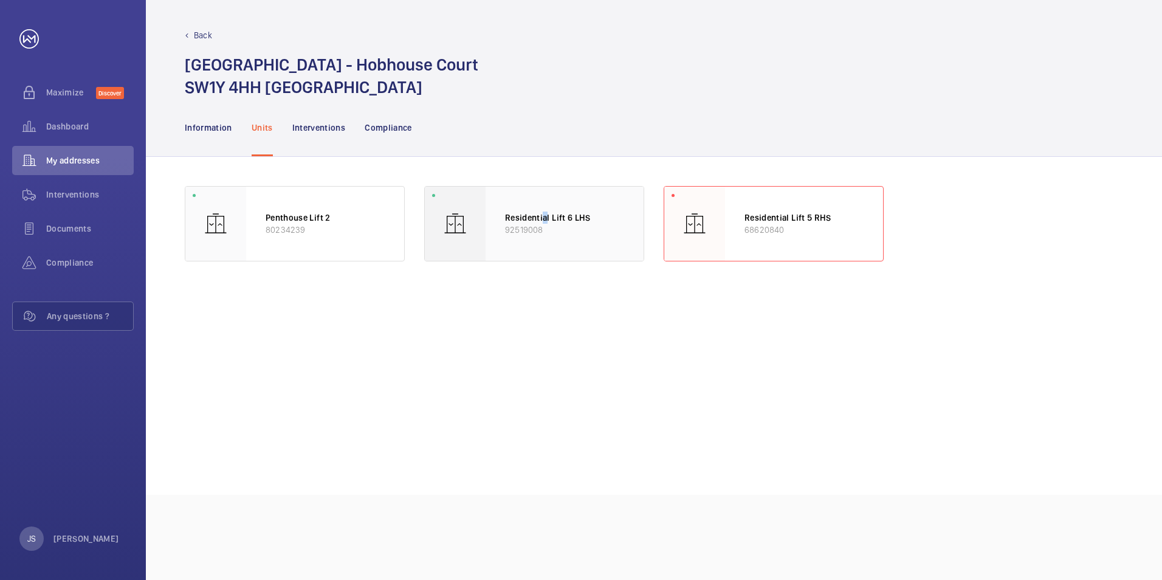
click at [545, 210] on div "Residential Lift 6 LHS 92519008" at bounding box center [565, 224] width 158 height 74
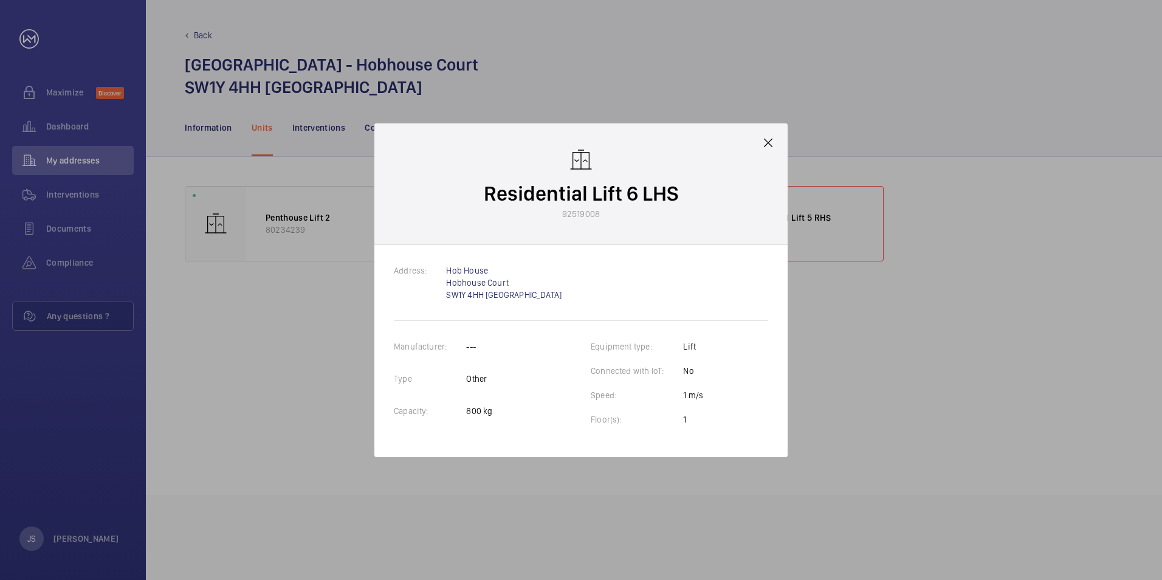
click at [768, 143] on mat-icon at bounding box center [768, 143] width 15 height 15
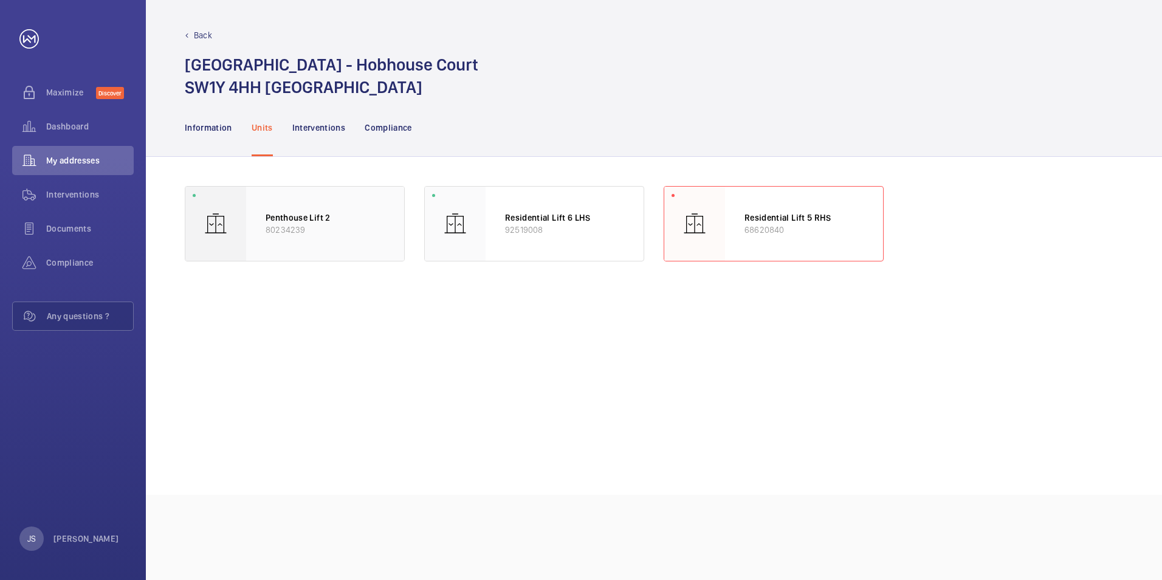
click at [330, 211] on div "Penthouse Lift 2 80234239" at bounding box center [325, 224] width 158 height 74
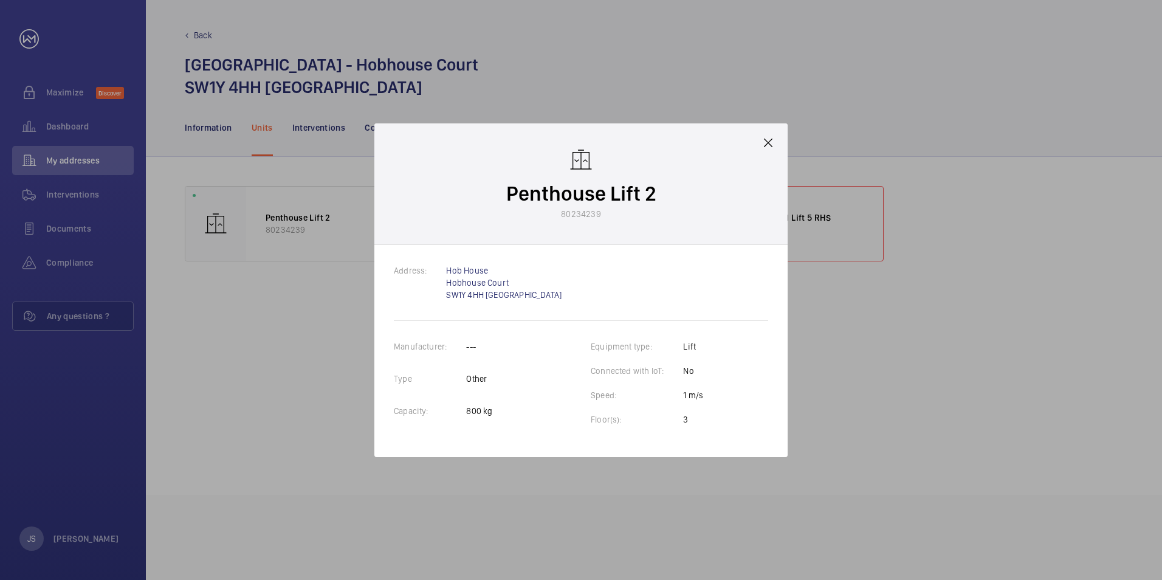
click at [770, 143] on mat-icon at bounding box center [768, 143] width 15 height 15
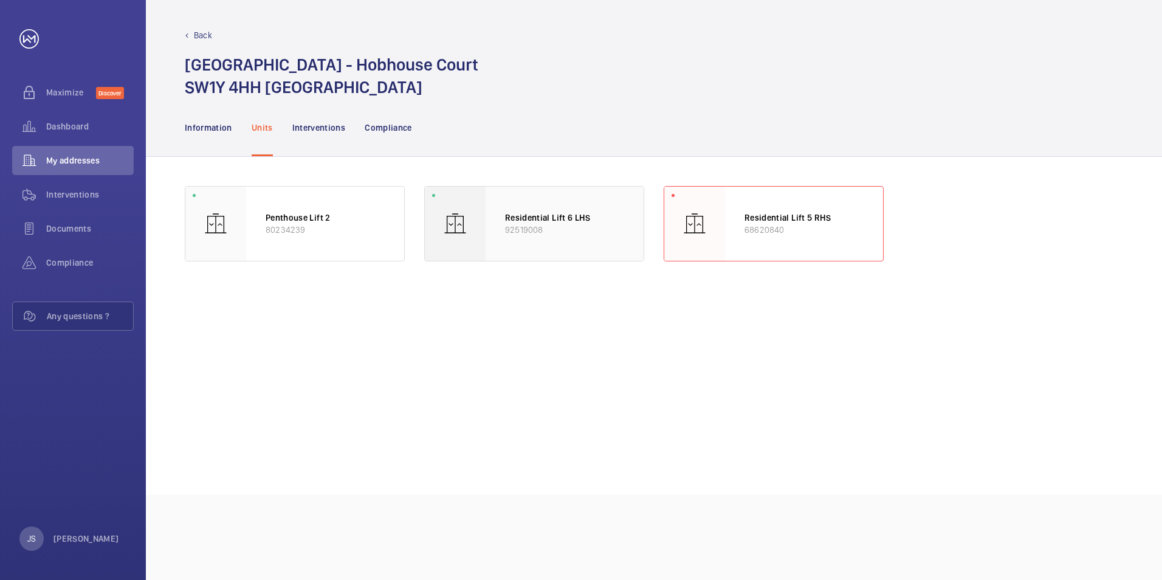
click at [546, 206] on div "Residential Lift 6 LHS 92519008" at bounding box center [565, 224] width 158 height 74
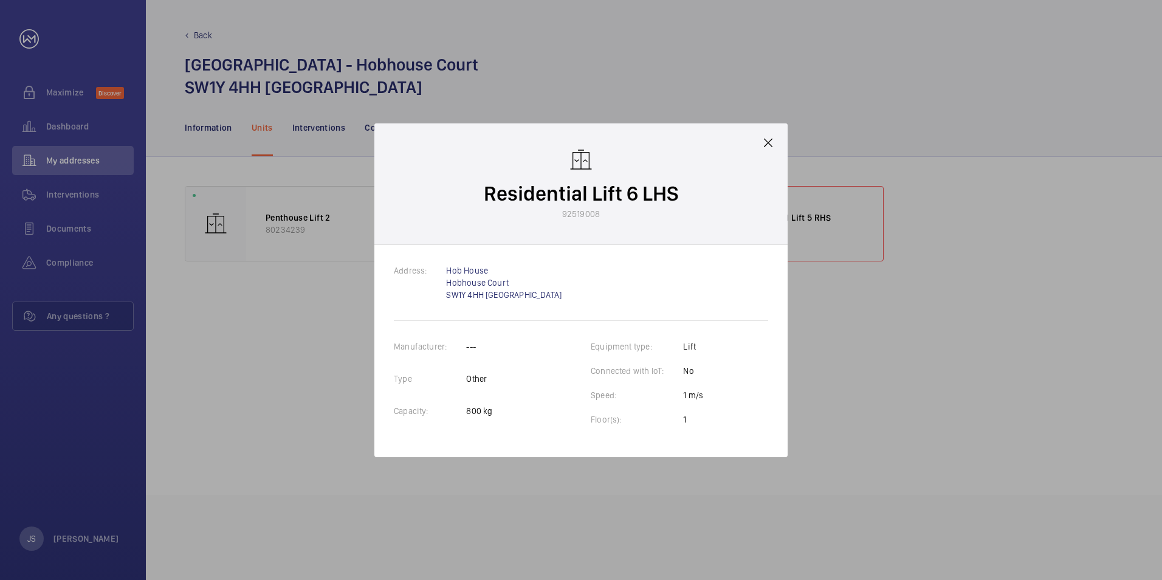
click at [769, 148] on mat-icon at bounding box center [768, 143] width 15 height 15
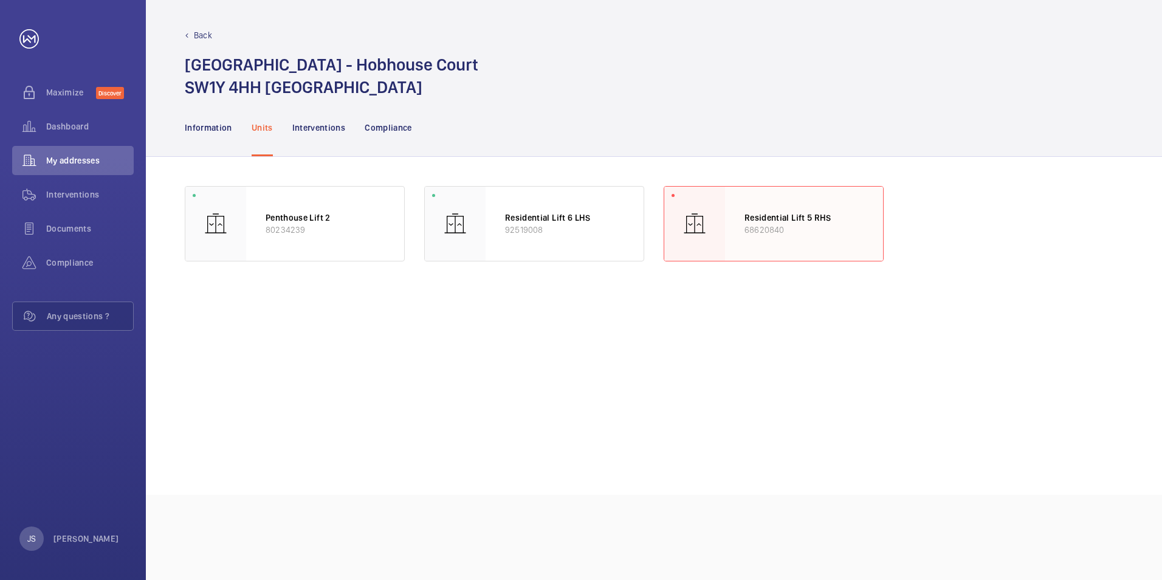
click at [773, 209] on div "Residential Lift 5 RHS 68620840" at bounding box center [804, 224] width 158 height 74
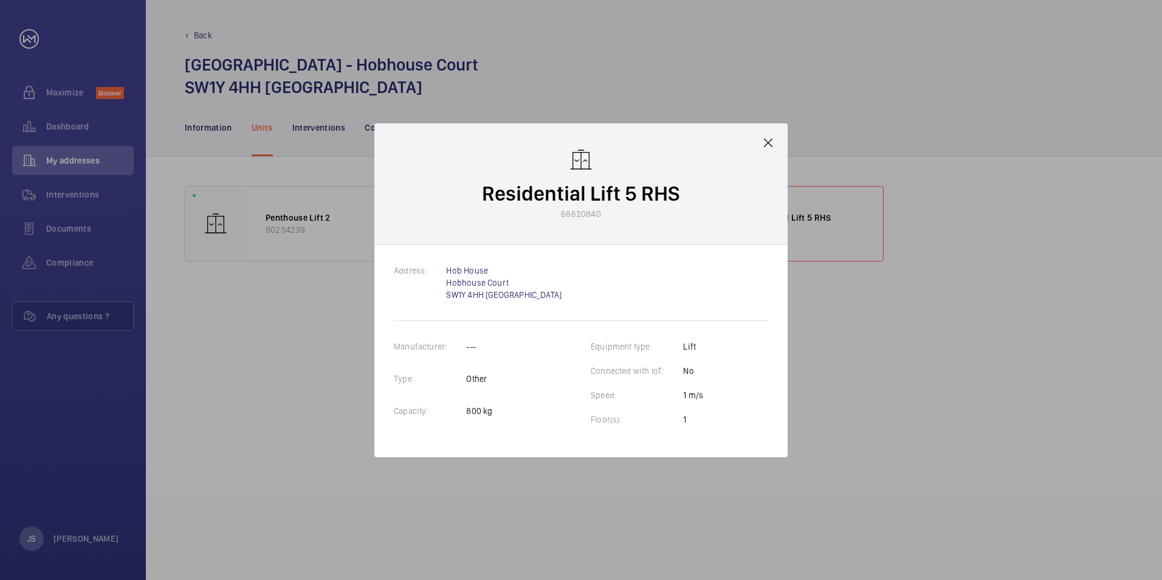
click at [772, 139] on mat-icon at bounding box center [768, 143] width 15 height 15
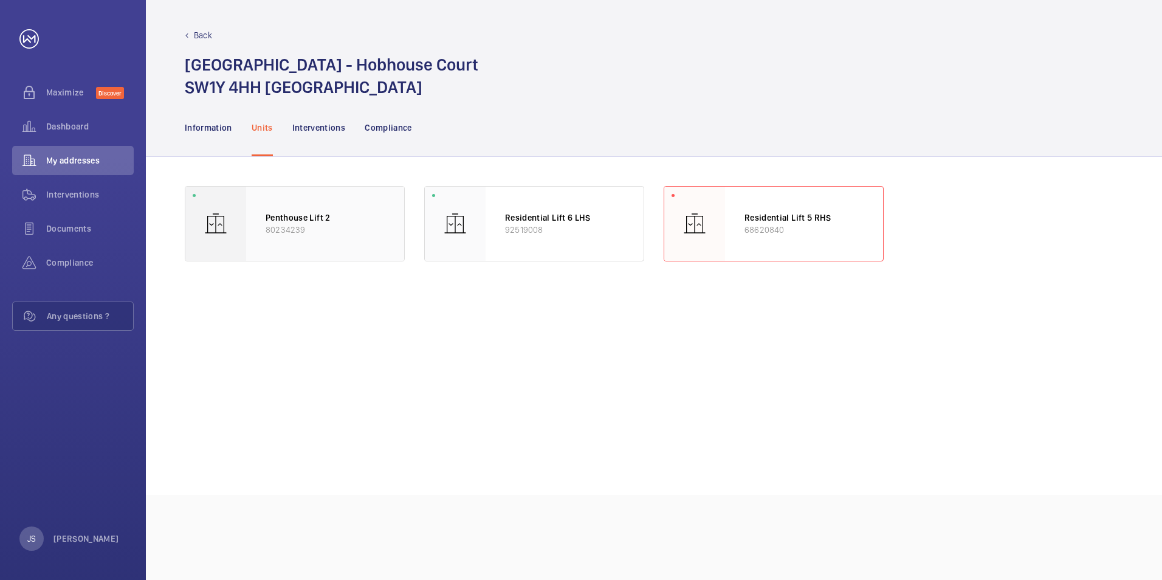
click at [312, 222] on p "Penthouse Lift 2" at bounding box center [325, 218] width 119 height 12
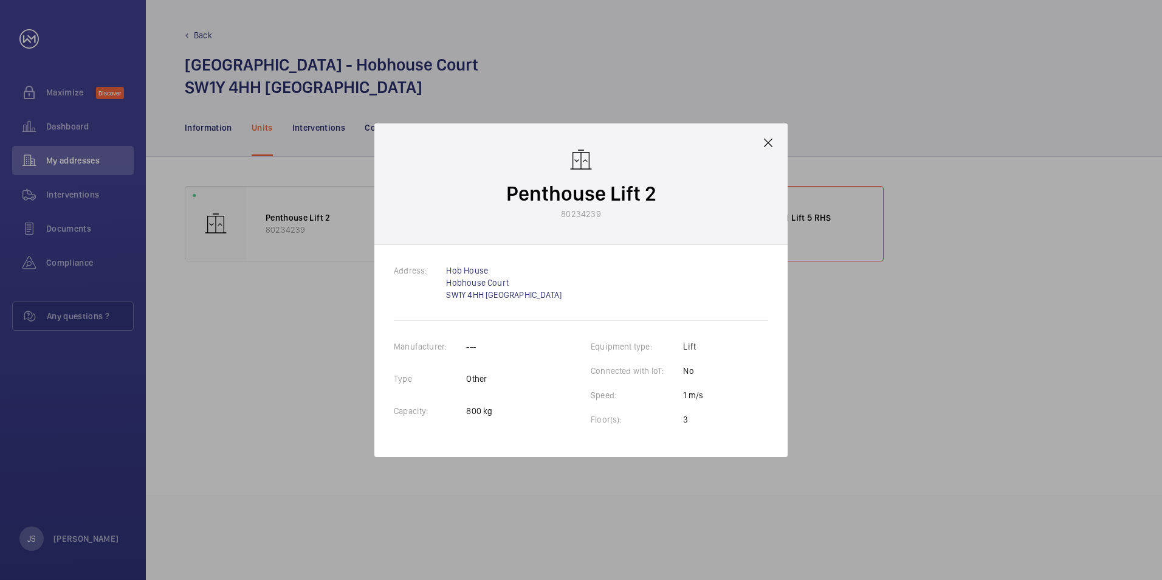
click at [769, 143] on mat-icon at bounding box center [768, 143] width 15 height 15
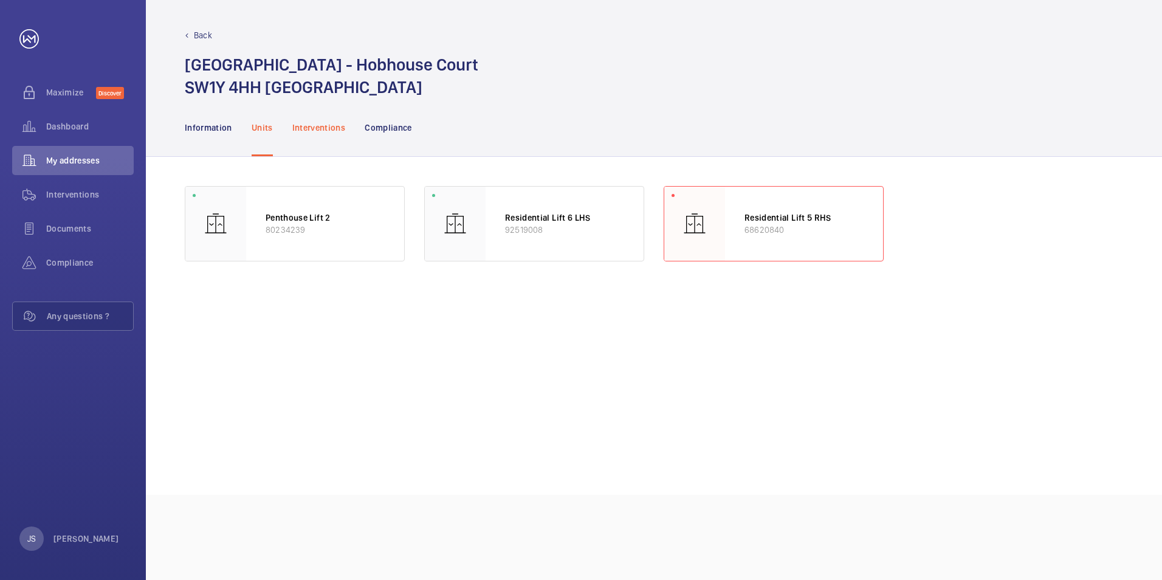
click at [302, 125] on p "Interventions" at bounding box center [319, 128] width 54 height 12
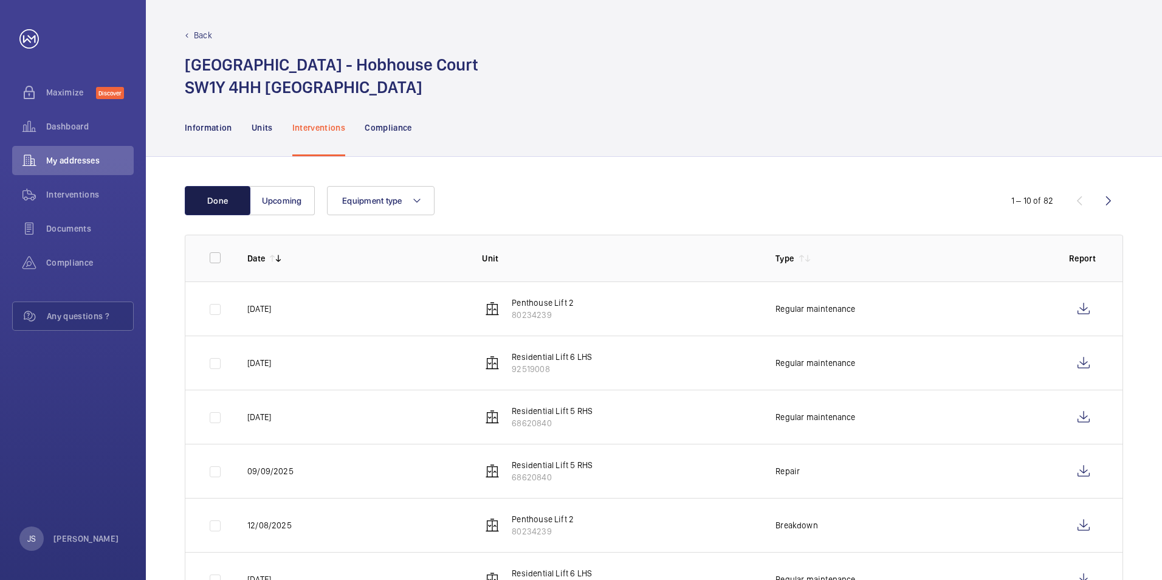
click at [213, 198] on button "Done" at bounding box center [218, 200] width 66 height 29
click at [272, 199] on button "Upcoming" at bounding box center [282, 200] width 66 height 29
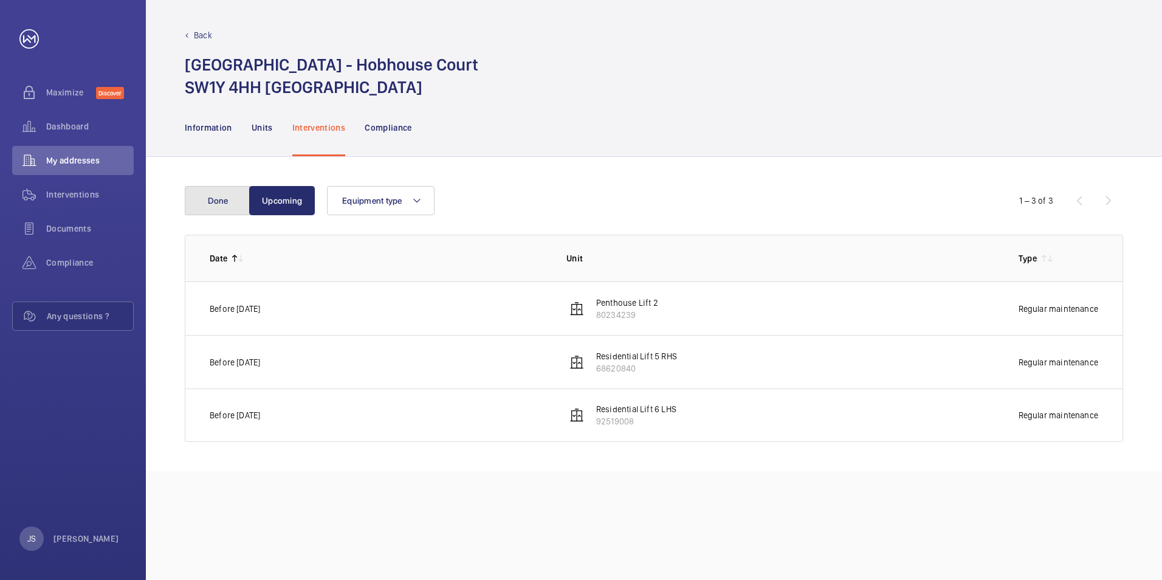
click at [216, 194] on button "Done" at bounding box center [218, 200] width 66 height 29
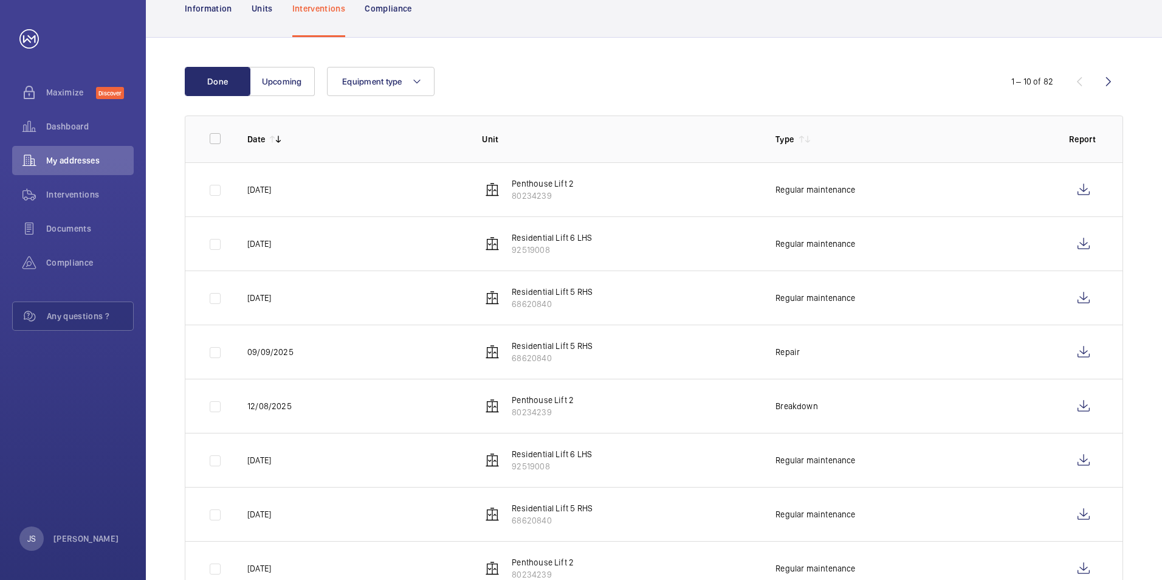
scroll to position [122, 0]
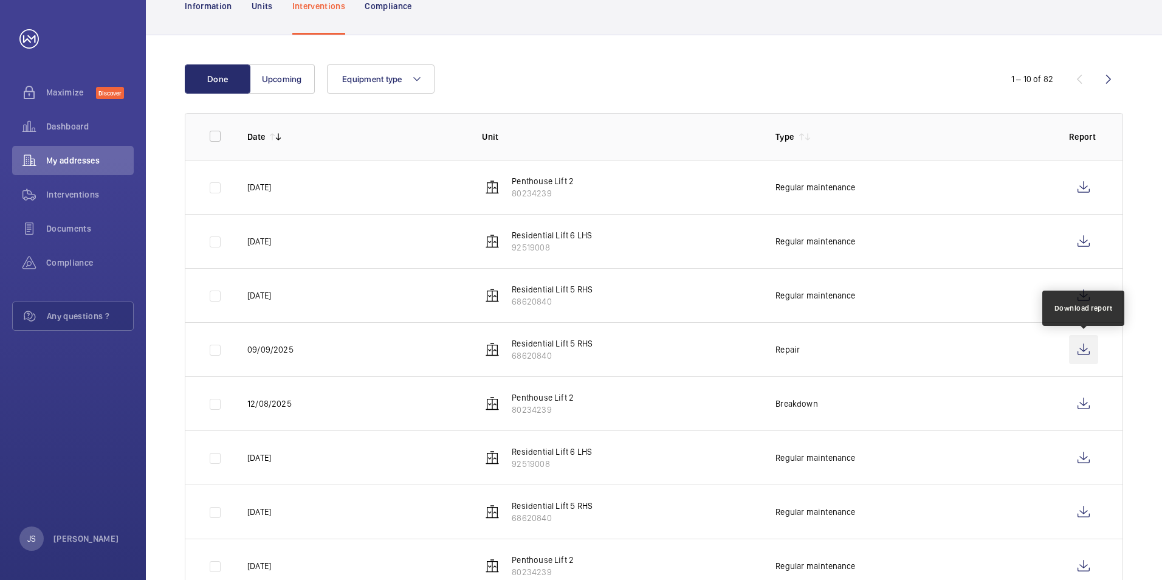
click at [773, 346] on wm-front-icon-button at bounding box center [1083, 349] width 29 height 29
